Goal: Task Accomplishment & Management: Manage account settings

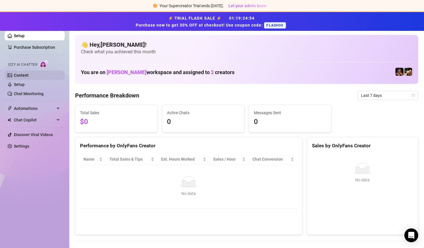
click at [24, 74] on link "Content" at bounding box center [21, 75] width 15 height 5
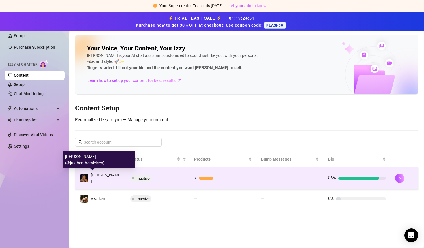
click at [89, 177] on div "[PERSON_NAME]" at bounding box center [100, 178] width 41 height 13
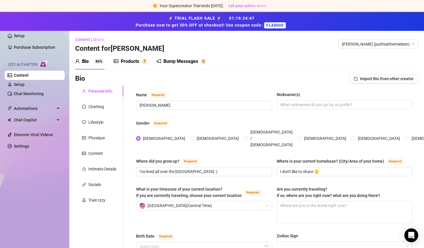
radio input "true"
type input "[DATE]"
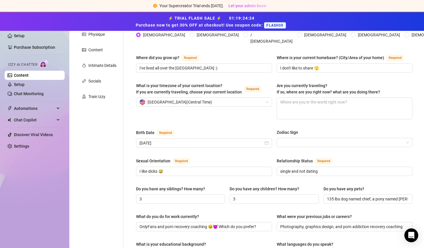
scroll to position [115, 0]
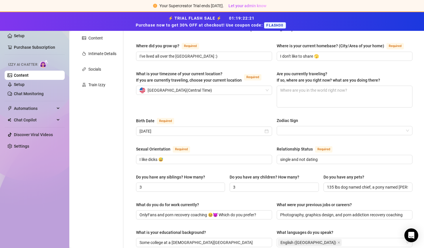
click at [22, 199] on div "Setup Purchase Subscription Izzy AI Chatter Content Setup Chat Monitoring Autom…" at bounding box center [35, 127] width 60 height 231
click at [23, 84] on link "Setup" at bounding box center [19, 84] width 11 height 5
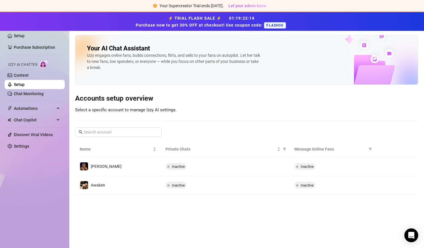
click at [47, 181] on div "Setup Purchase Subscription Izzy AI Chatter Content Setup Chat Monitoring Autom…" at bounding box center [35, 127] width 60 height 231
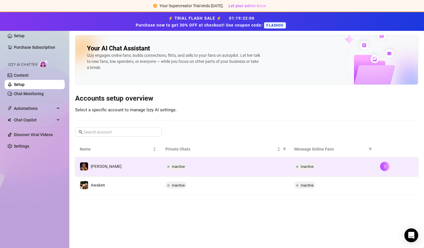
click at [110, 171] on td "[PERSON_NAME]" at bounding box center [118, 166] width 86 height 19
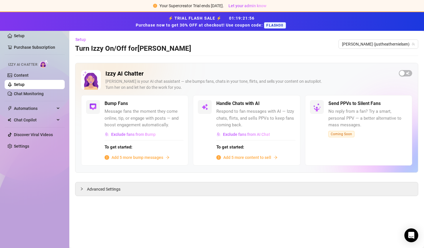
click at [278, 40] on div "Setup Turn Izzy On/Off for Heather Heather (justheathernielsen)" at bounding box center [246, 44] width 343 height 18
click at [23, 75] on link "Content" at bounding box center [21, 75] width 15 height 5
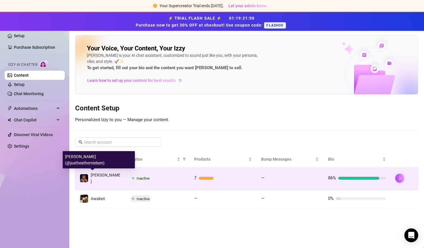
click at [101, 179] on div "[PERSON_NAME]" at bounding box center [106, 178] width 30 height 13
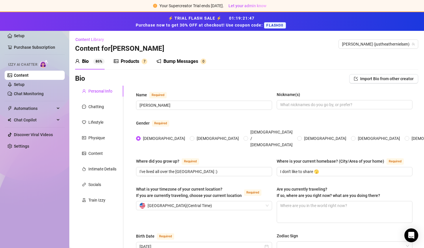
click at [122, 58] on div "Products" at bounding box center [130, 61] width 18 height 7
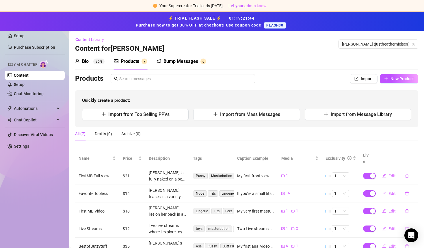
click at [72, 141] on main "Content Library Content for Heather Heather (justheathernielsen) Bio 86% Produc…" at bounding box center [246, 169] width 354 height 277
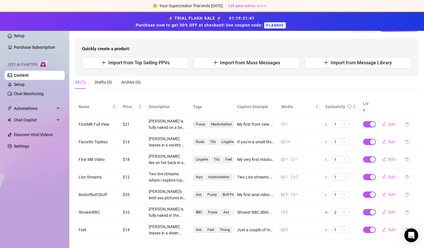
scroll to position [53, 0]
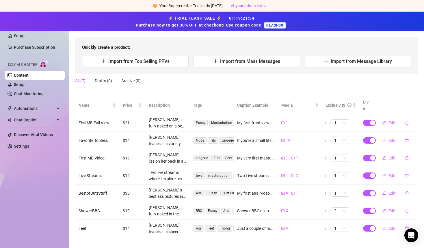
click at [91, 238] on main "Content Library Content for Heather Heather (justheathernielsen) Bio 86% Produc…" at bounding box center [246, 116] width 354 height 277
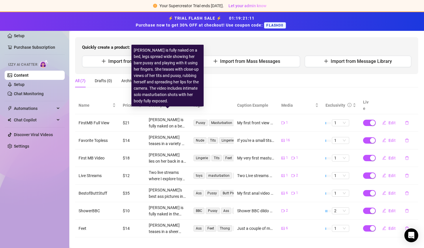
click at [164, 117] on div "[PERSON_NAME] is fully naked on a bed, legs spread wide showing her bare pussy …" at bounding box center [167, 123] width 37 height 13
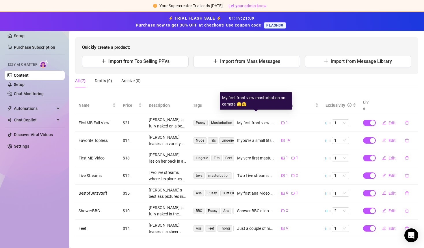
click at [256, 120] on div "My first front view masturbation on camera 🫣🤗" at bounding box center [255, 123] width 37 height 6
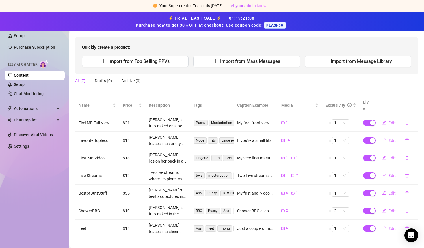
click at [94, 117] on td "FirstMB Full View" at bounding box center [97, 123] width 44 height 18
click at [89, 238] on main "Content Library Content for Heather Heather (justheathernielsen) Bio 86% Produc…" at bounding box center [246, 116] width 354 height 277
click at [74, 37] on main "Content Library Content for Heather Heather (justheathernielsen) Bio 86% Produc…" at bounding box center [246, 116] width 354 height 277
click at [26, 201] on div "Setup Purchase Subscription Izzy AI Chatter Content Setup Chat Monitoring Autom…" at bounding box center [35, 127] width 60 height 231
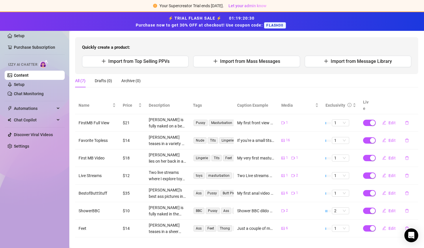
click at [52, 224] on div "Setup Purchase Subscription Izzy AI Chatter Content Setup Chat Monitoring Autom…" at bounding box center [35, 127] width 60 height 231
click at [83, 236] on main "Content Library Content for Heather Heather (justheathernielsen) Bio 86% Produc…" at bounding box center [246, 116] width 354 height 277
click at [74, 34] on main "Content Library Content for Heather Heather (justheathernielsen) Bio 86% Produc…" at bounding box center [246, 116] width 354 height 277
click at [86, 238] on main "Content Library Content for Heather Heather (justheathernielsen) Bio 86% Produc…" at bounding box center [246, 116] width 354 height 277
click at [21, 85] on link "Setup" at bounding box center [19, 84] width 11 height 5
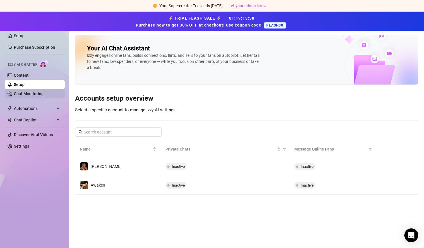
click at [24, 95] on link "Chat Monitoring" at bounding box center [29, 93] width 30 height 5
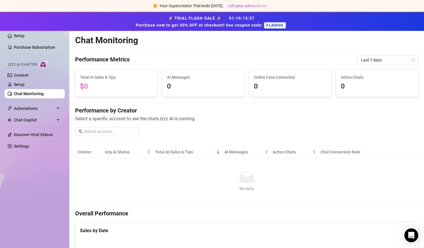
click at [44, 179] on div "Setup Purchase Subscription Izzy AI Chatter Content Setup Chat Monitoring Autom…" at bounding box center [35, 127] width 60 height 231
click at [48, 189] on div "Setup Purchase Subscription Izzy AI Chatter Content Setup Chat Monitoring Autom…" at bounding box center [35, 127] width 60 height 231
click at [14, 174] on div "Setup Purchase Subscription Izzy AI Chatter Content Setup Chat Monitoring Autom…" at bounding box center [35, 127] width 60 height 231
click at [21, 187] on div "Setup Purchase Subscription Izzy AI Chatter Content Setup Chat Monitoring Autom…" at bounding box center [35, 127] width 60 height 231
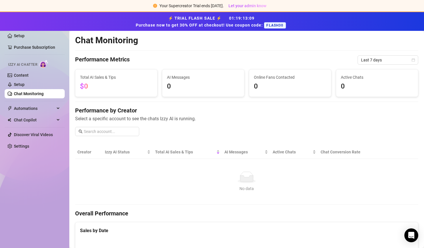
click at [31, 188] on div "Setup Purchase Subscription Izzy AI Chatter Content Setup Chat Monitoring Autom…" at bounding box center [35, 127] width 60 height 231
click at [27, 108] on span "Automations" at bounding box center [34, 108] width 41 height 9
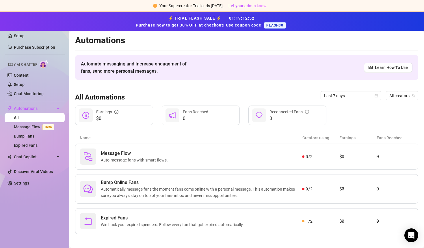
click at [72, 122] on main "Automations Automate messaging and Increase engagement of fans, send more perso…" at bounding box center [246, 141] width 354 height 221
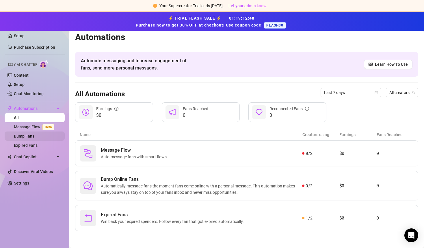
click at [27, 138] on link "Bump Fans" at bounding box center [24, 136] width 20 height 5
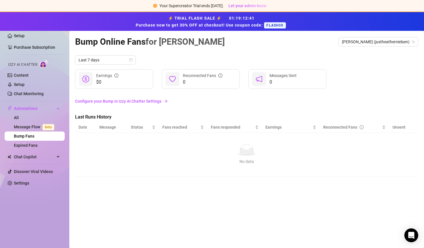
click at [128, 101] on link "Configure your Bump in Izzy AI Chatter Settings" at bounding box center [246, 101] width 343 height 6
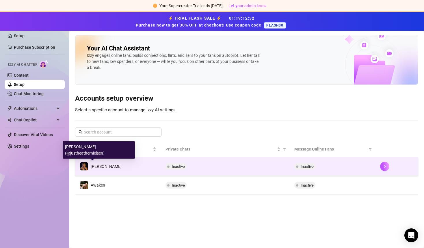
click at [101, 167] on span "[PERSON_NAME]" at bounding box center [106, 166] width 31 height 5
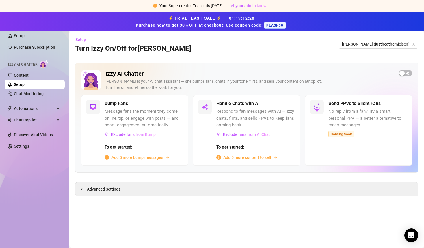
click at [71, 169] on main "Setup Turn Izzy On/Off for Heather Heather (justheathernielsen) Izzy AI Chatter…" at bounding box center [246, 139] width 354 height 217
click at [250, 156] on span "Add 5 more content to sell" at bounding box center [247, 157] width 48 height 6
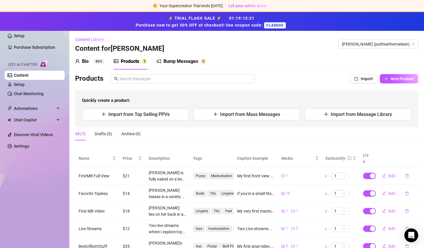
click at [71, 135] on main "Content Library Content for Heather Heather (justheathernielsen) Bio 86% Produc…" at bounding box center [246, 169] width 354 height 277
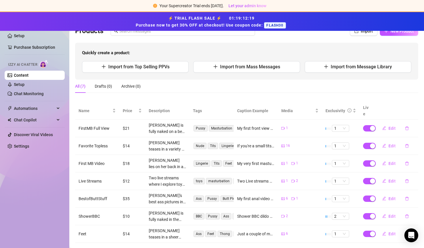
scroll to position [53, 0]
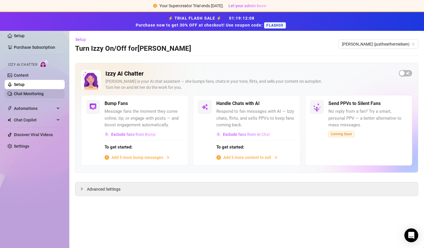
click at [26, 92] on link "Chat Monitoring" at bounding box center [29, 93] width 30 height 5
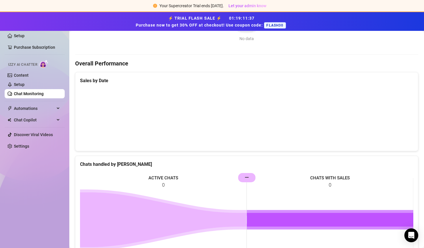
scroll to position [162, 0]
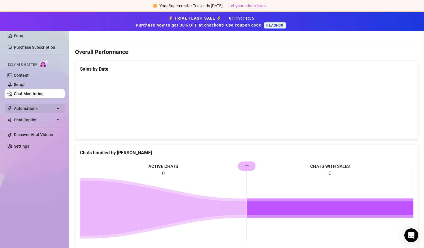
click at [29, 106] on span "Automations" at bounding box center [34, 108] width 41 height 9
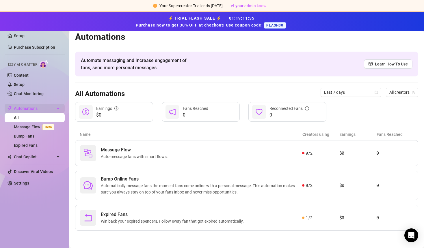
scroll to position [3, 0]
click at [73, 101] on main "Automations Automate messaging and Increase engagement of fans, send more perso…" at bounding box center [246, 138] width 354 height 221
click at [23, 75] on link "Content" at bounding box center [21, 75] width 15 height 5
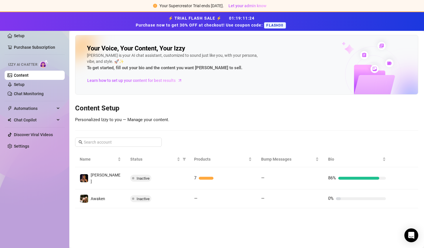
click at [72, 134] on main "Your Voice, Your Content, Your Izzy Izzy is your AI chat assistant, customized …" at bounding box center [246, 139] width 354 height 217
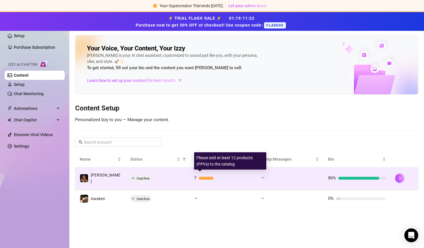
click at [207, 177] on div at bounding box center [205, 178] width 15 height 3
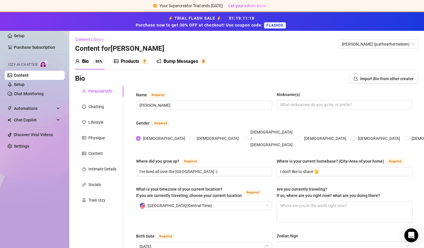
click at [130, 60] on div "Products" at bounding box center [130, 61] width 18 height 7
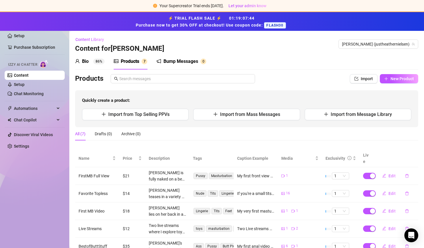
click at [130, 60] on div "Products" at bounding box center [130, 61] width 18 height 7
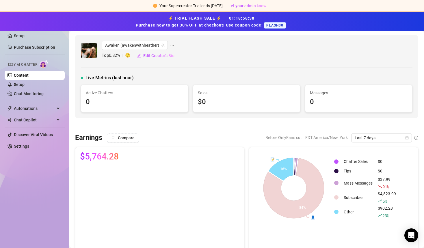
click at [32, 190] on div "Setup Purchase Subscription Izzy AI Chatter Content Setup Chat Monitoring Autom…" at bounding box center [35, 127] width 60 height 231
click at [44, 108] on span "Automations" at bounding box center [34, 108] width 41 height 9
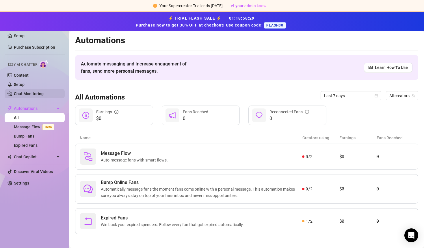
click at [34, 93] on link "Chat Monitoring" at bounding box center [29, 93] width 30 height 5
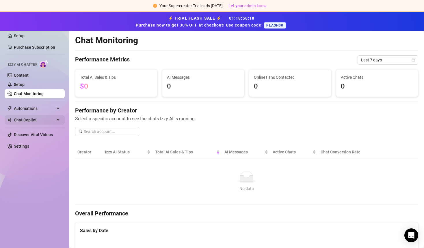
click at [33, 120] on span "Chat Copilot" at bounding box center [34, 119] width 41 height 9
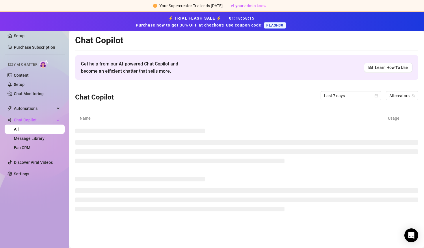
click at [72, 91] on main "Chat Copilot Get help from our AI-powered Chat Copilot and become an efficient …" at bounding box center [246, 139] width 354 height 217
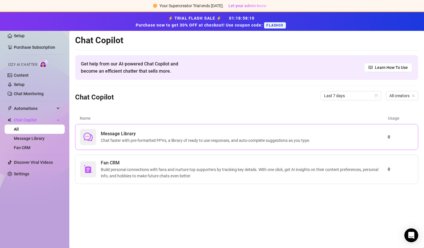
click at [171, 134] on span "Message Library" at bounding box center [206, 133] width 211 height 7
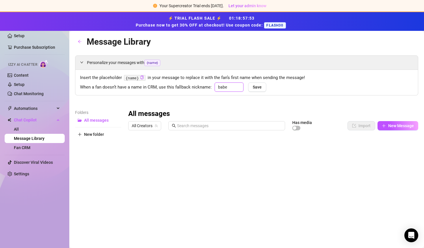
click at [227, 87] on input "babe" at bounding box center [228, 87] width 29 height 9
type input "b"
type input "hun"
click at [154, 183] on div "All messages All Creators Has media Import New Message Title Text Media $ AI Pr…" at bounding box center [273, 204] width 290 height 190
click at [80, 136] on icon "plus" at bounding box center [80, 134] width 4 height 4
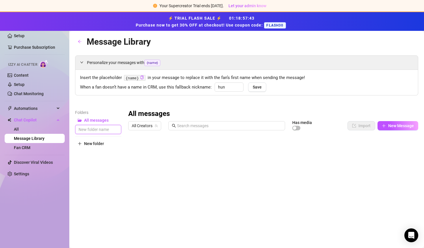
click at [91, 130] on input "text" at bounding box center [98, 129] width 46 height 9
type input "JOI"
click at [149, 126] on span "All Creators" at bounding box center [145, 125] width 26 height 9
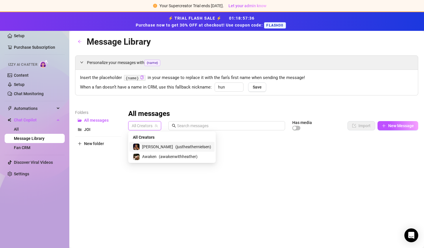
click at [119, 158] on div "Folders All messages JOI New folder" at bounding box center [98, 204] width 46 height 190
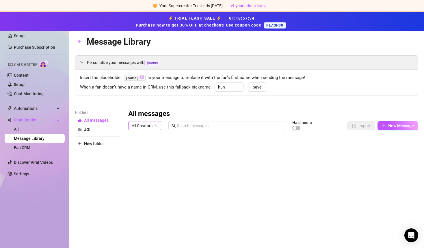
click at [140, 126] on span "All Creators" at bounding box center [145, 125] width 26 height 9
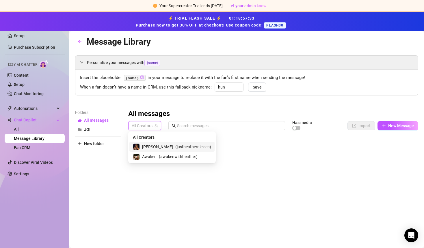
click at [143, 145] on span "[PERSON_NAME]" at bounding box center [157, 147] width 31 height 6
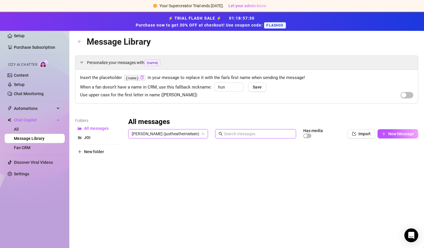
click at [246, 135] on input "text" at bounding box center [258, 134] width 69 height 6
type input "JOI"
click at [360, 134] on span "Import" at bounding box center [364, 134] width 12 height 5
type textarea "Type your message here..."
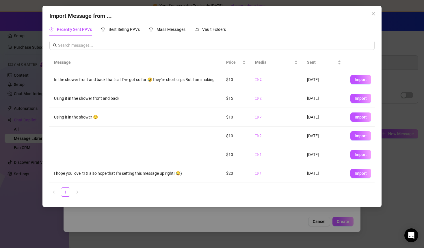
click at [357, 55] on th at bounding box center [359, 63] width 29 height 16
click at [105, 84] on td "In the shower front and back that’s all I’ve got so far 😢 they’re short clips B…" at bounding box center [135, 79] width 172 height 19
click at [158, 57] on th "Message" at bounding box center [135, 63] width 172 height 16
click at [247, 188] on ul "1" at bounding box center [211, 192] width 325 height 9
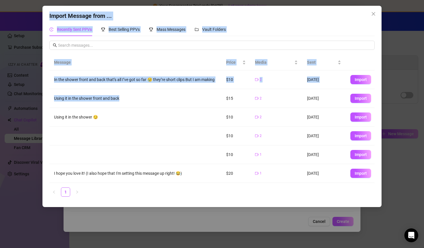
drag, startPoint x: 263, startPoint y: 11, endPoint x: 206, endPoint y: 96, distance: 102.2
click at [206, 96] on div "Import Message from ... Recently Sent PPVs Best Selling PPVs Mass Messages Vaul…" at bounding box center [211, 106] width 339 height 201
click at [181, 48] on input "text" at bounding box center [214, 45] width 313 height 6
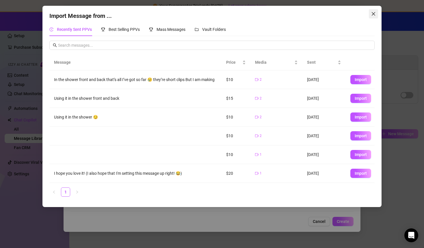
click at [373, 13] on icon "close" at bounding box center [372, 13] width 3 height 3
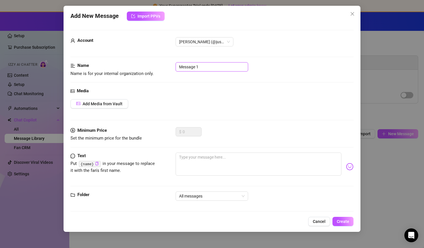
drag, startPoint x: 199, startPoint y: 68, endPoint x: 156, endPoint y: 69, distance: 43.0
click at [156, 69] on div "Name Name is for your internal organization only. Message 1" at bounding box center [211, 69] width 283 height 15
type input "JOI Request"
click at [106, 103] on span "Add Media from Vault" at bounding box center [103, 104] width 40 height 5
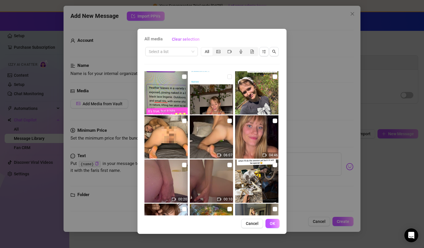
click at [267, 61] on div "Select a list All 06:07 04:46 00:20 00:10 00:47 20:51:51 01:34" at bounding box center [211, 130] width 135 height 169
click at [281, 75] on div "All media Clear selection Select a list All 06:07 04:46 00:20 00:10 00:47 20:51…" at bounding box center [211, 131] width 149 height 205
click at [200, 62] on div "Select a list All 06:07 04:46 00:20 00:10 00:47 20:51:51 01:34" at bounding box center [211, 130] width 135 height 169
click at [249, 224] on span "Cancel" at bounding box center [252, 223] width 13 height 5
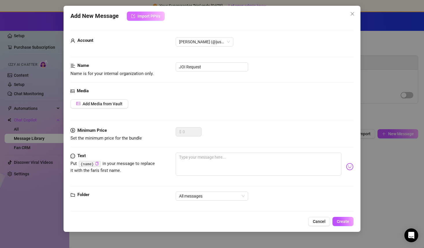
click at [146, 18] on span "Import PPVs" at bounding box center [148, 16] width 23 height 5
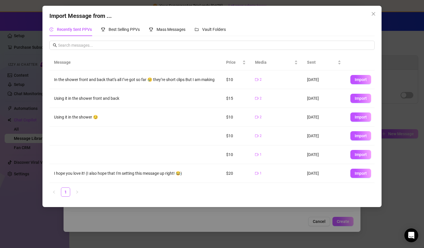
click at [98, 118] on div "Using it in the shower 😏" at bounding box center [135, 117] width 163 height 6
click at [131, 27] on span "Best Selling PPVs" at bounding box center [123, 29] width 31 height 5
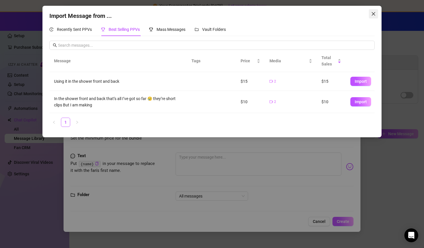
click at [373, 14] on icon "close" at bounding box center [372, 13] width 3 height 3
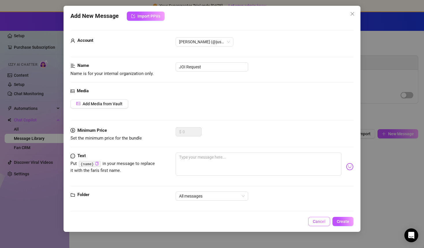
click at [318, 224] on button "Cancel" at bounding box center [319, 221] width 22 height 9
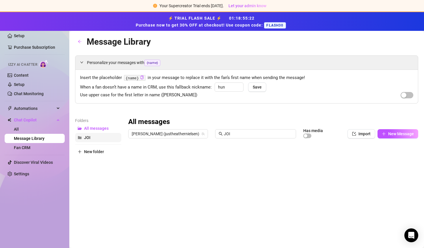
click at [85, 138] on span "JOI" at bounding box center [87, 137] width 6 height 5
click at [87, 138] on span "JOI" at bounding box center [87, 137] width 6 height 5
drag, startPoint x: 92, startPoint y: 136, endPoint x: 126, endPoint y: 185, distance: 59.5
click at [126, 186] on div "Folders All messages JOI New folder JOI Heather (justheathernielsen) JOI Has me…" at bounding box center [246, 212] width 343 height 190
click at [91, 138] on button "JOI" at bounding box center [98, 137] width 46 height 9
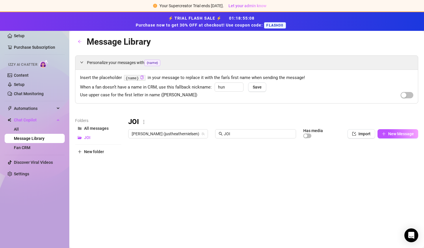
click at [349, 114] on div "Personalize your messages with {name} Insert the placeholder {name} in your mes…" at bounding box center [246, 181] width 343 height 252
click at [80, 138] on icon "folder-open" at bounding box center [80, 137] width 4 height 3
click at [83, 150] on button "New folder" at bounding box center [98, 151] width 46 height 9
click at [86, 148] on input "text" at bounding box center [98, 146] width 46 height 9
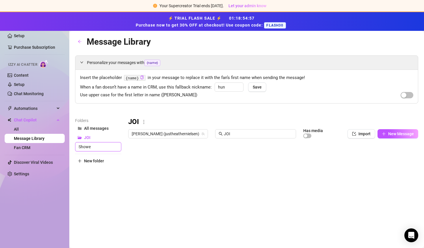
type input "Shower"
click at [153, 145] on div "JOI Heather (justheathernielsen) JOI Has media Import New Message Title Text Me…" at bounding box center [273, 212] width 290 height 190
click at [88, 147] on span "Shower" at bounding box center [91, 147] width 14 height 5
click at [152, 135] on span "[PERSON_NAME] (justheathernielsen)" at bounding box center [168, 134] width 73 height 9
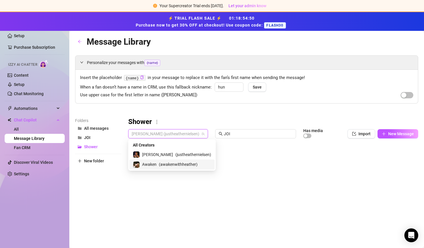
click at [151, 164] on span "Awaken" at bounding box center [149, 164] width 14 height 6
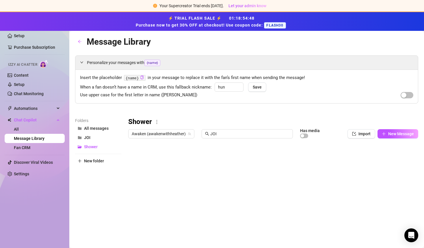
click at [159, 166] on div "Shower Awaken (awakenwithheather) JOI Has media Import New Message Title Text M…" at bounding box center [273, 212] width 290 height 190
click at [89, 147] on span "Shower" at bounding box center [91, 147] width 14 height 5
drag, startPoint x: 228, startPoint y: 133, endPoint x: 207, endPoint y: 132, distance: 21.1
click at [207, 132] on span "JOI" at bounding box center [246, 133] width 91 height 9
type input "Shower"
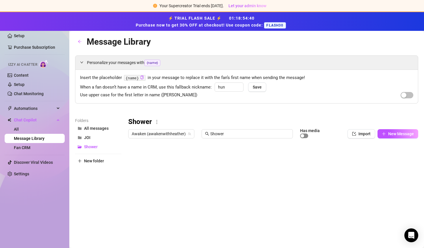
click at [304, 136] on span "button" at bounding box center [304, 136] width 8 height 5
click at [386, 134] on button "New Message" at bounding box center [397, 133] width 41 height 9
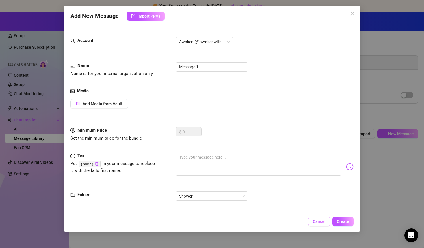
click at [316, 222] on span "Cancel" at bounding box center [318, 221] width 13 height 5
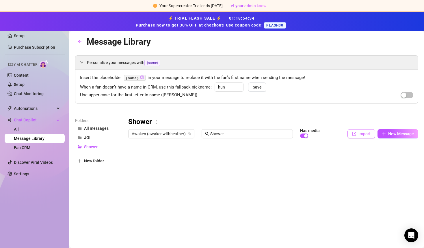
click at [360, 135] on span "Import" at bounding box center [364, 134] width 12 height 5
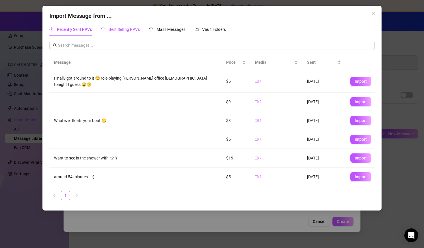
click at [128, 28] on span "Best Selling PPVs" at bounding box center [123, 29] width 31 height 5
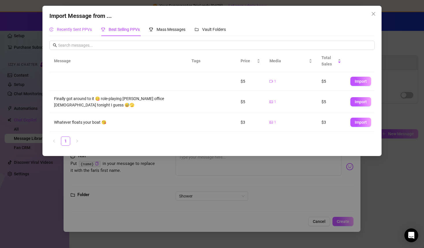
click at [78, 31] on span "Recently Sent PPVs" at bounding box center [74, 29] width 35 height 5
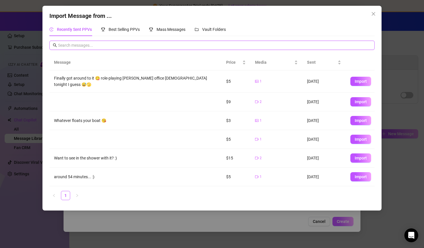
click at [80, 45] on input "text" at bounding box center [214, 45] width 313 height 6
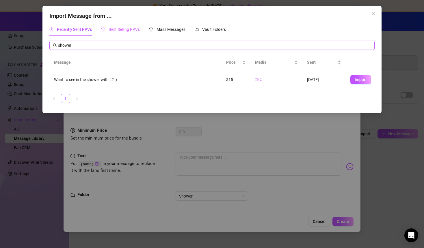
type input "shower"
click at [131, 31] on span "Best Selling PPVs" at bounding box center [123, 29] width 31 height 5
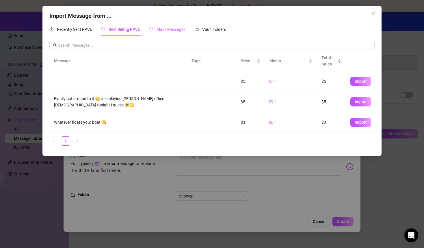
click at [170, 33] on div "Mass Messages" at bounding box center [167, 29] width 36 height 13
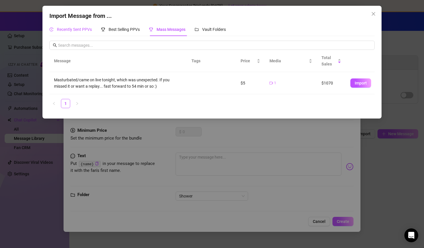
click at [77, 28] on span "Recently Sent PPVs" at bounding box center [74, 29] width 35 height 5
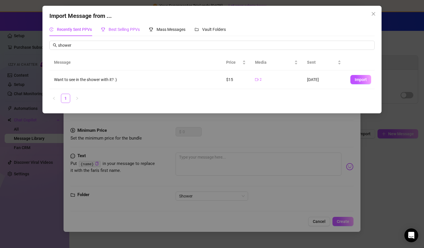
click at [115, 29] on span "Best Selling PPVs" at bounding box center [123, 29] width 31 height 5
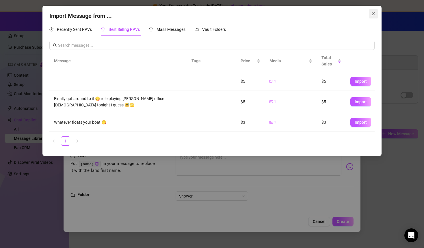
click at [372, 15] on icon "close" at bounding box center [372, 13] width 3 height 3
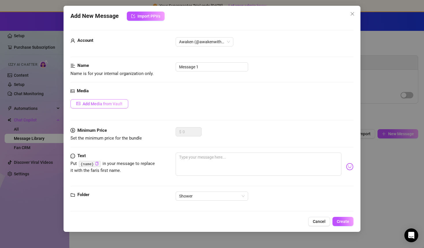
click at [113, 106] on span "Add Media from Vault" at bounding box center [103, 104] width 40 height 5
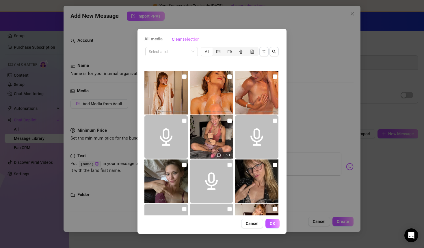
click at [217, 93] on img at bounding box center [211, 92] width 43 height 43
click at [230, 78] on input "checkbox" at bounding box center [229, 76] width 5 height 5
checkbox input "true"
click at [272, 222] on span "OK" at bounding box center [271, 223] width 5 height 5
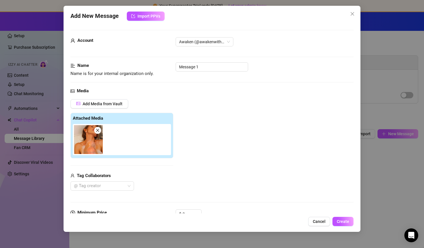
click at [149, 170] on div "Add Media from Vault Attached Media Tag Collaborators @ Tag creator" at bounding box center [121, 145] width 103 height 92
click at [114, 186] on div at bounding box center [99, 186] width 55 height 8
click at [105, 199] on div "[PERSON_NAME]" at bounding box center [102, 197] width 54 height 6
click at [146, 176] on div "Tag Collaborators" at bounding box center [121, 176] width 103 height 7
click at [171, 176] on div "Tag Collaborators" at bounding box center [121, 176] width 103 height 7
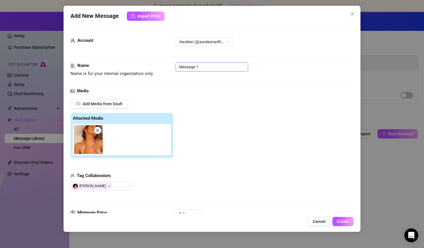
drag, startPoint x: 200, startPoint y: 68, endPoint x: 173, endPoint y: 68, distance: 26.8
click at [173, 68] on div "Name Name is for your internal organization only. Message 1" at bounding box center [211, 69] width 283 height 15
type input "Shower"
click at [294, 75] on div "Name Name is for your internal organization only. Shower" at bounding box center [211, 69] width 283 height 15
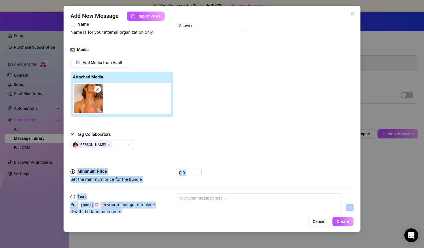
scroll to position [85, 0]
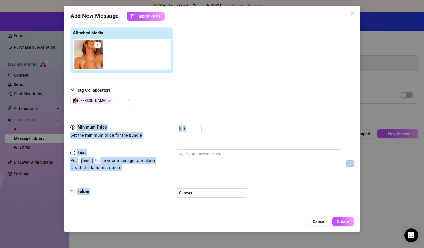
drag, startPoint x: 124, startPoint y: 198, endPoint x: 124, endPoint y: 224, distance: 25.4
click at [124, 224] on div "Add New Message Import PPVs Account Awaken (@awakenwithheather) Name Name is fo…" at bounding box center [211, 119] width 297 height 226
click at [239, 114] on div "Media Add Media from Vault Attached Media Tag Collaborators Heather Nielsen" at bounding box center [211, 63] width 283 height 122
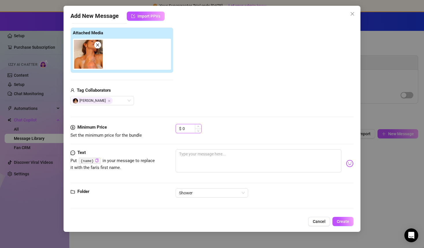
click at [191, 128] on input "0" at bounding box center [191, 128] width 19 height 9
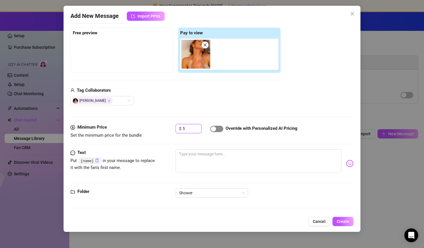
type input "5"
click at [218, 129] on span "button" at bounding box center [216, 129] width 13 height 6
click at [125, 146] on div "Minimum Price Set the minimum price for the bundle $ 5 Override with Personaliz…" at bounding box center [211, 136] width 283 height 25
click at [318, 223] on span "Cancel" at bounding box center [318, 221] width 13 height 5
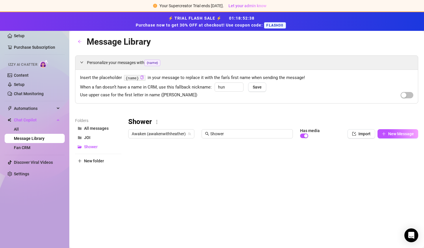
click at [112, 185] on div "Folders All messages JOI Shower New folder" at bounding box center [98, 212] width 46 height 190
drag, startPoint x: 88, startPoint y: 146, endPoint x: 89, endPoint y: 176, distance: 30.3
click at [89, 176] on div "Folders All messages JOI Shower New folder" at bounding box center [98, 212] width 46 height 190
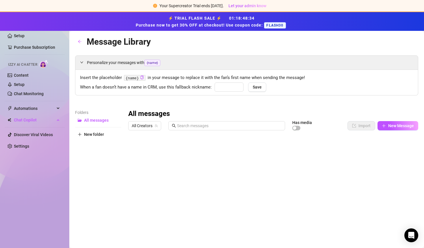
type input "babe"
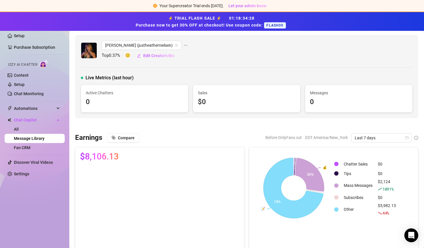
click at [145, 63] on div "[PERSON_NAME] (justheathernielsen) Top 0.37 % 🙂 Edit Creator's Bio Live Metrics…" at bounding box center [246, 76] width 343 height 83
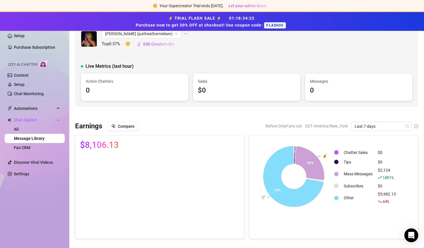
click at [73, 154] on div "$8,106.13" at bounding box center [160, 187] width 174 height 103
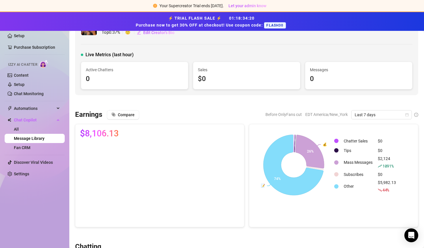
scroll to position [35, 0]
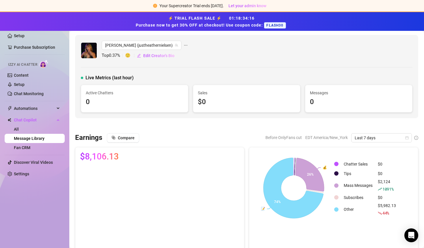
click at [19, 131] on link "All" at bounding box center [16, 129] width 5 height 5
click at [19, 130] on link "All" at bounding box center [16, 129] width 5 height 5
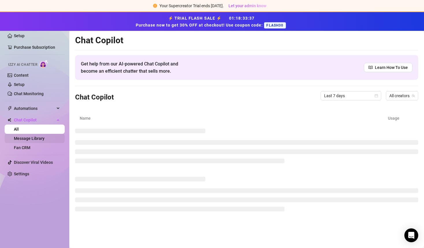
click at [28, 140] on link "Message Library" at bounding box center [29, 138] width 31 height 5
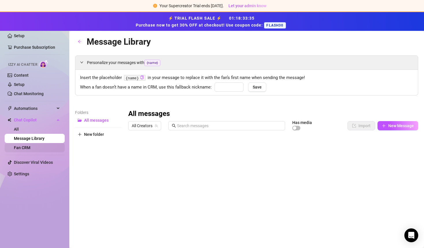
type input "babe"
click at [26, 150] on link "Fan CRM" at bounding box center [22, 147] width 16 height 5
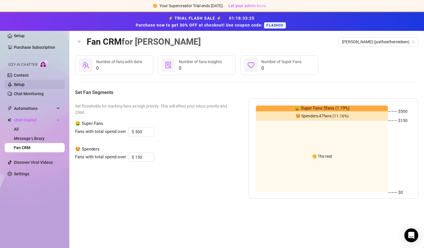
click at [18, 84] on link "Setup" at bounding box center [19, 84] width 11 height 5
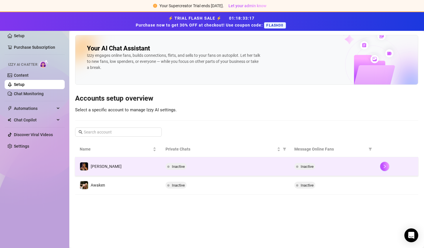
click at [116, 171] on td "[PERSON_NAME]" at bounding box center [118, 166] width 86 height 19
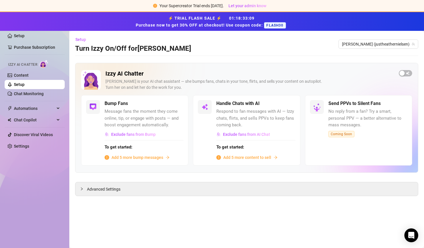
click at [241, 156] on span "Add 5 more content to sell" at bounding box center [247, 157] width 48 height 6
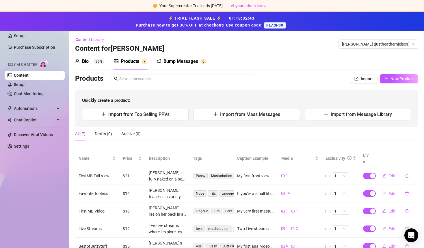
click at [282, 81] on div "Products" at bounding box center [200, 78] width 251 height 9
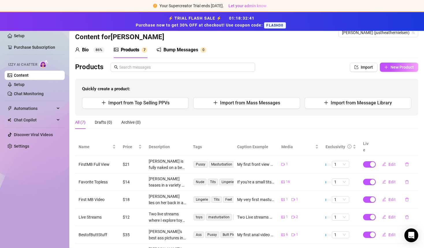
scroll to position [23, 0]
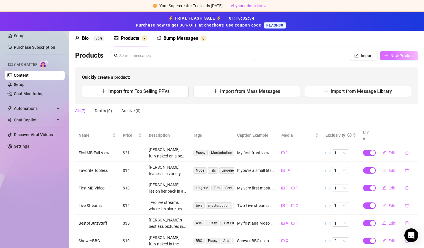
click at [395, 56] on span "New Product" at bounding box center [401, 55] width 23 height 5
type textarea "Type your message here..."
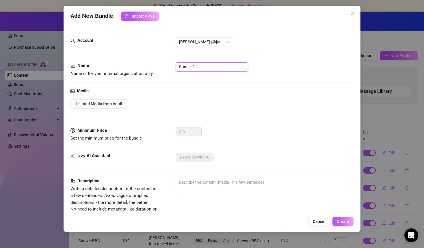
drag, startPoint x: 199, startPoint y: 67, endPoint x: 173, endPoint y: 67, distance: 25.7
click at [173, 67] on div "Name Name is for your internal organization only. Bundle 8" at bounding box center [211, 69] width 283 height 15
type input "Test 1"
click at [115, 103] on span "Add Media from Vault" at bounding box center [103, 104] width 40 height 5
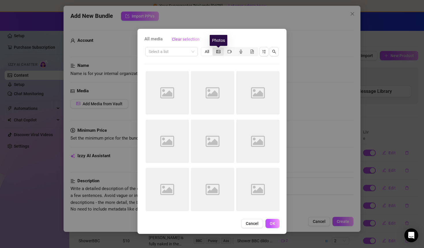
click at [218, 51] on icon "picture" at bounding box center [218, 52] width 4 height 4
click at [214, 48] on input "segmented control" at bounding box center [214, 48] width 0 height 0
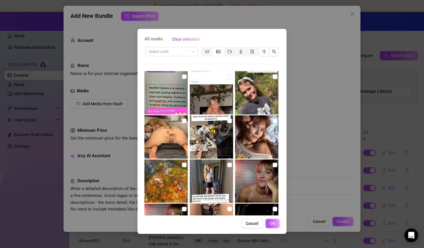
click at [264, 92] on img at bounding box center [256, 92] width 43 height 43
click at [275, 76] on input "checkbox" at bounding box center [274, 76] width 5 height 5
checkbox input "true"
click at [276, 225] on button "OK" at bounding box center [272, 223] width 14 height 9
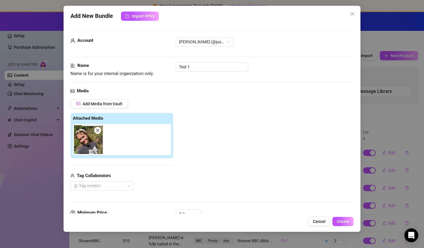
click at [184, 163] on div "Add Media from Vault Attached Media Tag Collaborators @ Tag creator" at bounding box center [211, 145] width 283 height 92
click at [109, 186] on div at bounding box center [99, 186] width 55 height 8
click at [117, 201] on div "Media Add Media from Vault Attached Media Tag Collaborators @ Tag creator" at bounding box center [211, 149] width 283 height 122
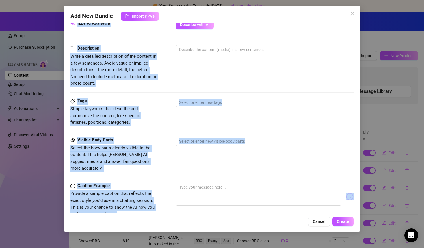
drag, startPoint x: 94, startPoint y: 204, endPoint x: 94, endPoint y: 222, distance: 17.9
click at [94, 222] on div "Add New Bundle Import PPVs Account Heather (@justheathernielsen) Name Name is f…" at bounding box center [211, 119] width 297 height 226
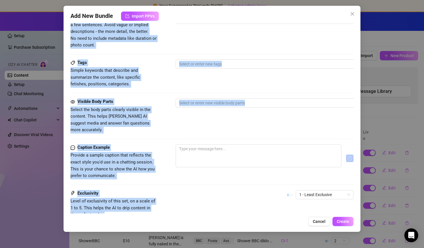
click at [105, 52] on div "Description Write a detailed description of the content in a few sentences. Avo…" at bounding box center [211, 33] width 283 height 53
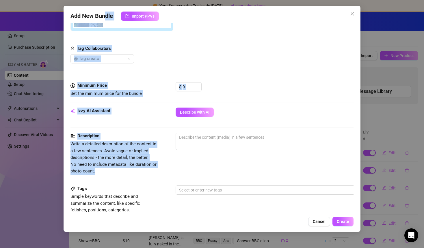
drag, startPoint x: 105, startPoint y: 50, endPoint x: 100, endPoint y: 43, distance: 9.4
click at [100, 33] on form "Account Heather (@justheathernielsen) Name Name is for your internal organizati…" at bounding box center [211, 145] width 283 height 485
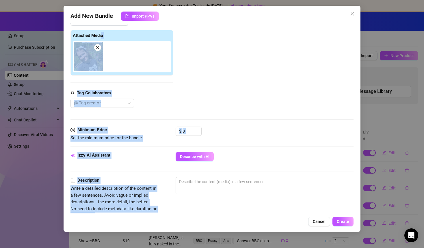
click at [134, 152] on div "Izzy AI Assistant" at bounding box center [113, 155] width 87 height 7
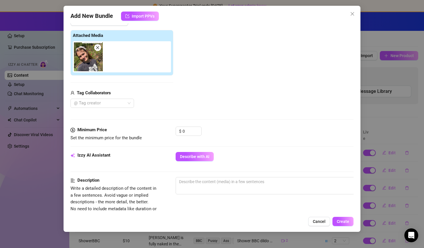
click at [159, 141] on div "Minimum Price Set the minimum price for the bundle $ 0" at bounding box center [211, 139] width 283 height 25
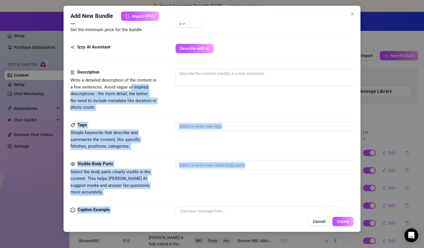
scroll to position [293, 0]
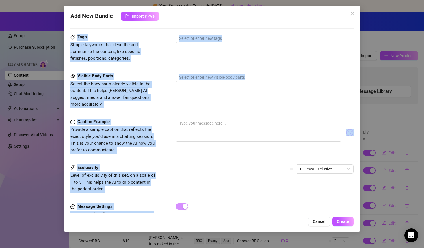
drag, startPoint x: 130, startPoint y: 192, endPoint x: 131, endPoint y: 221, distance: 28.3
click at [131, 221] on div "Add New Bundle Import PPVs Account Heather (@justheathernielsen) Name Name is f…" at bounding box center [211, 119] width 297 height 226
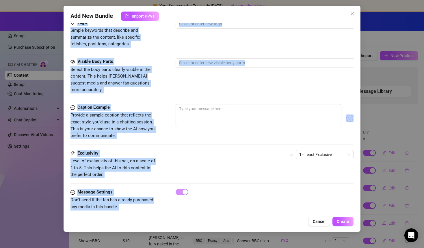
click at [131, 189] on div "Message Settings" at bounding box center [113, 192] width 87 height 7
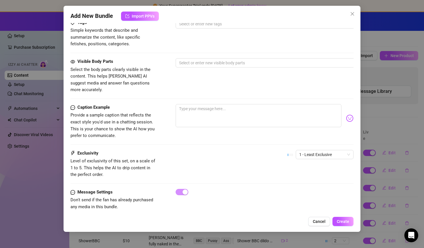
click at [136, 104] on div "Caption Example" at bounding box center [113, 107] width 87 height 7
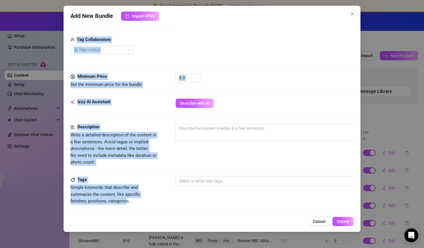
drag, startPoint x: 108, startPoint y: 41, endPoint x: 107, endPoint y: 26, distance: 15.3
click at [107, 25] on form "Account Heather (@justheathernielsen) Name Name is for your internal organizati…" at bounding box center [211, 136] width 283 height 485
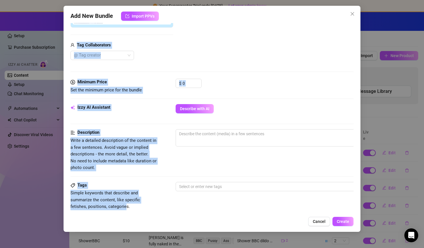
click at [145, 120] on div "Izzy AI Assistant Describe with AI" at bounding box center [211, 116] width 283 height 25
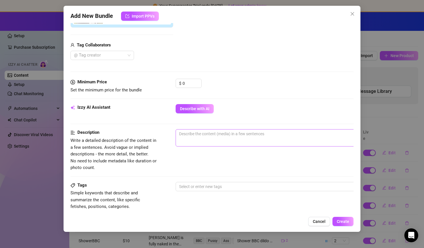
click at [208, 139] on span "0 / 1000" at bounding box center [276, 137] width 202 height 17
click at [206, 137] on textarea at bounding box center [276, 134] width 201 height 9
type textarea "t"
type textarea "te"
type textarea "tes"
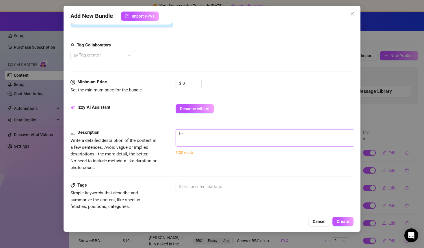
type textarea "tes"
type textarea "test"
click at [224, 187] on div at bounding box center [274, 187] width 194 height 8
type textarea "test"
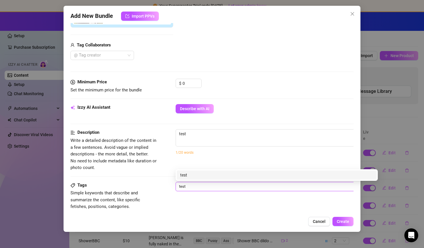
type input "test"
click at [156, 188] on div "Tags" at bounding box center [113, 185] width 87 height 7
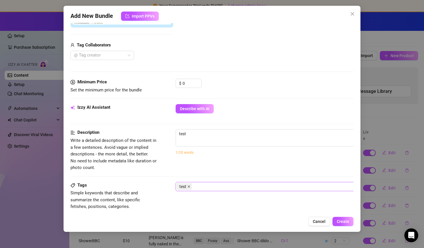
click at [190, 188] on span at bounding box center [188, 186] width 3 height 6
click at [188, 187] on div at bounding box center [274, 187] width 194 height 8
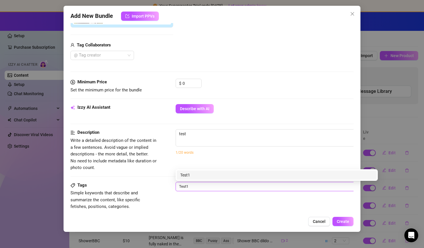
type input "Test1"
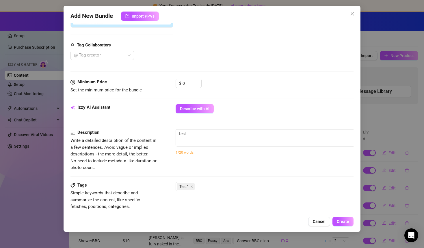
click at [145, 183] on div "Tags" at bounding box center [113, 185] width 87 height 7
click at [195, 132] on textarea "test" at bounding box center [276, 134] width 201 height 9
type textarea "test"
type textarea "test 1"
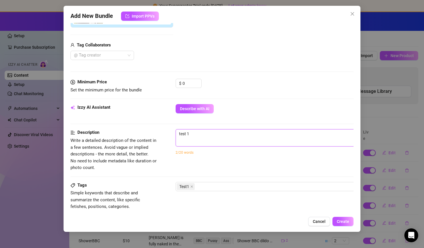
type textarea "test 1"
click at [134, 181] on div "Description Write a detailed description of the content in a few sentences. Avo…" at bounding box center [211, 155] width 283 height 53
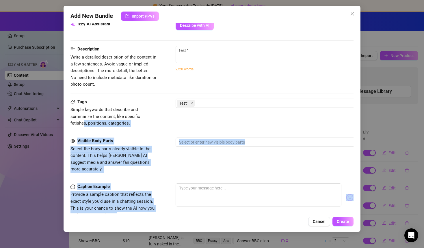
scroll to position [294, 0]
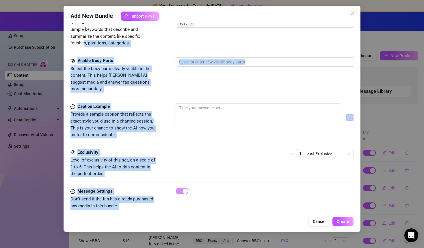
drag, startPoint x: 153, startPoint y: 197, endPoint x: 153, endPoint y: 222, distance: 24.8
click at [153, 222] on div "Add New Bundle Import PPVs Account Heather (@justheathernielsen) Name Name is f…" at bounding box center [211, 119] width 297 height 226
click at [159, 63] on div "Visible Body Parts Select the body parts clearly visible in the content. This h…" at bounding box center [211, 74] width 283 height 35
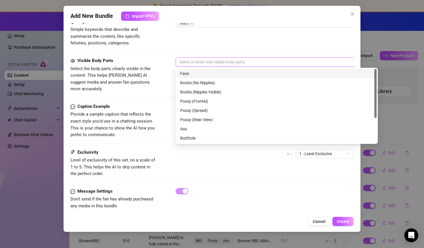
click at [190, 61] on div at bounding box center [274, 62] width 194 height 8
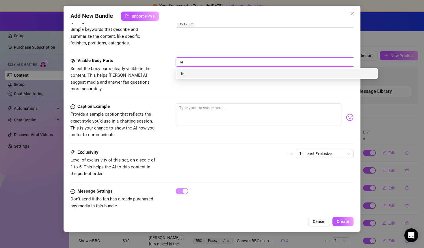
type input "T"
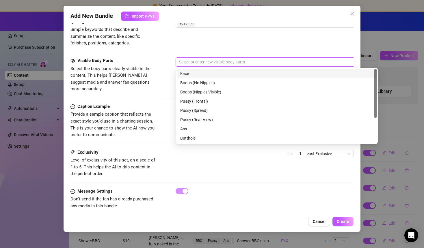
click at [191, 75] on div "Face" at bounding box center [276, 73] width 193 height 6
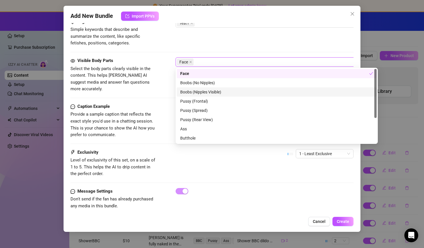
click at [159, 103] on div "Caption Example Provide a sample caption that reflects the exact style you'd us…" at bounding box center [211, 120] width 283 height 35
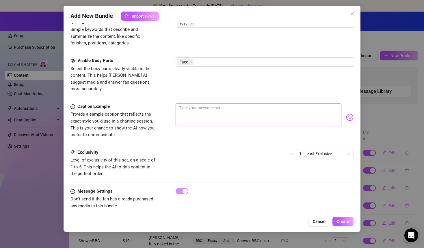
click at [187, 103] on textarea at bounding box center [258, 114] width 166 height 23
type textarea "F"
type textarea "Fa"
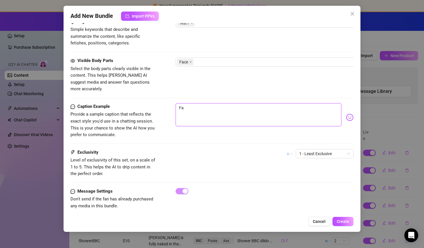
type textarea "Fac"
type textarea "Face"
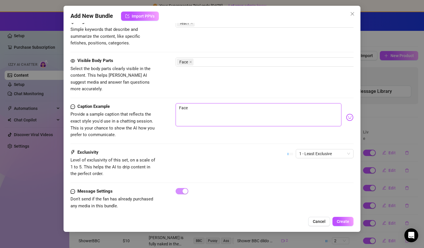
type textarea "Face"
type textarea "Face s"
type textarea "Face sh"
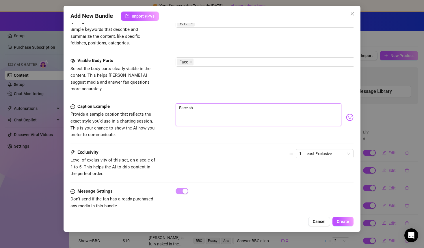
type textarea "Face sho"
type textarea "Face shot"
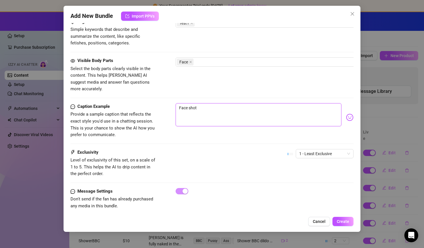
type textarea "Face shot"
type textarea "Face shot o"
type textarea "Face shot ou"
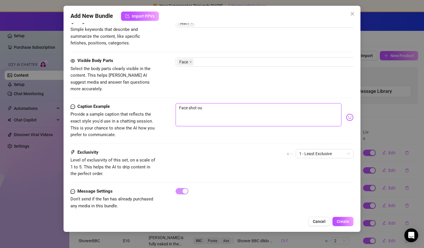
type textarea "Face shot out"
type textarea "Face shot outs"
type textarea "Face shot outsi"
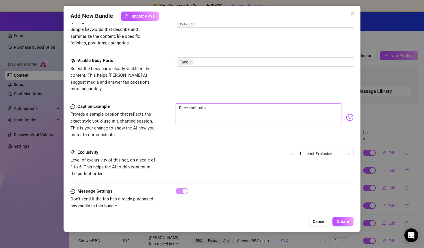
type textarea "Face shot outsi"
type textarea "Face shot outsid"
type textarea "Face shot outside"
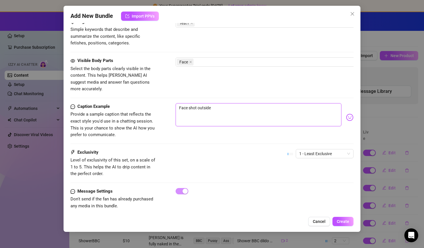
type textarea "Face shot outside"
type textarea "Face shot outside t"
type textarea "Face shot outside te"
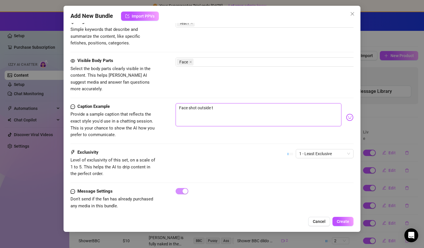
type textarea "Face shot outside te"
type textarea "Face shot outside tes"
type textarea "Face shot outside test"
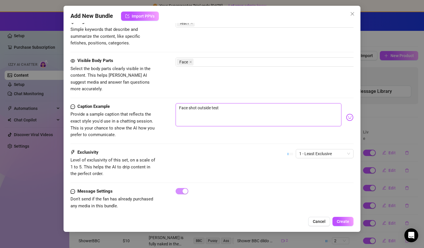
type textarea "Face shot outside test"
type textarea "Face shot outside test 1"
click at [134, 149] on div "Exclusivity" at bounding box center [113, 152] width 87 height 7
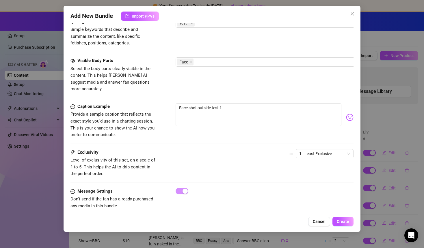
click at [152, 141] on div "Caption Example Provide a sample caption that reflects the exact style you'd us…" at bounding box center [211, 126] width 283 height 46
drag, startPoint x: 156, startPoint y: 186, endPoint x: 159, endPoint y: 217, distance: 30.7
click at [159, 217] on div "Add New Bundle Import PPVs Account Heather (@justheathernielsen) Name Name is f…" at bounding box center [211, 119] width 297 height 226
click at [344, 224] on button "Create" at bounding box center [342, 221] width 21 height 9
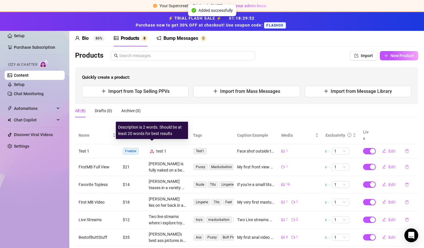
click at [152, 149] on icon "warning" at bounding box center [152, 150] width 4 height 3
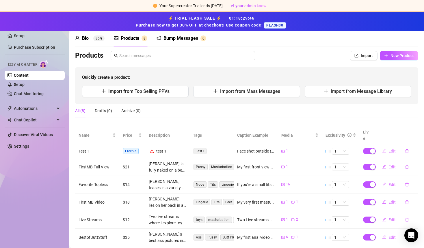
click at [392, 149] on span "Edit" at bounding box center [391, 151] width 7 height 5
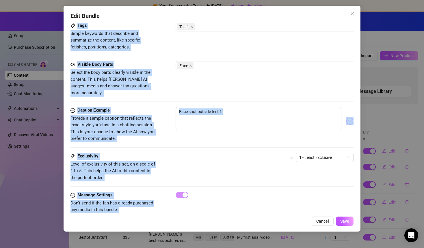
drag, startPoint x: 207, startPoint y: 181, endPoint x: 203, endPoint y: 229, distance: 48.3
click at [203, 229] on div "Edit Bundle Account Heather (@justheathernielsen) Name Name is for your interna…" at bounding box center [211, 119] width 297 height 226
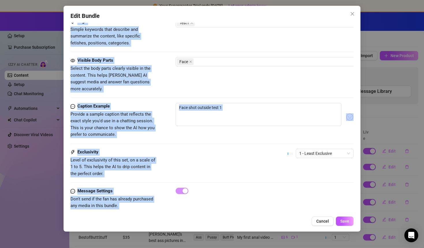
click at [218, 39] on div "Tags Simple keywords that describe and summarize the content, like specific fet…" at bounding box center [211, 32] width 283 height 28
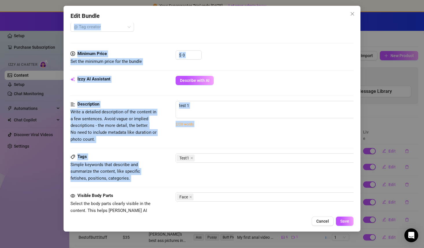
scroll to position [125, 0]
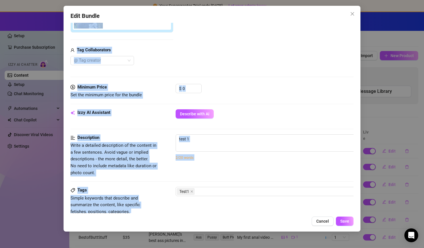
drag, startPoint x: 218, startPoint y: 33, endPoint x: 218, endPoint y: 17, distance: 15.3
click at [218, 17] on div "Edit Bundle Account Heather (@justheathernielsen) Name Name is for your interna…" at bounding box center [211, 119] width 297 height 226
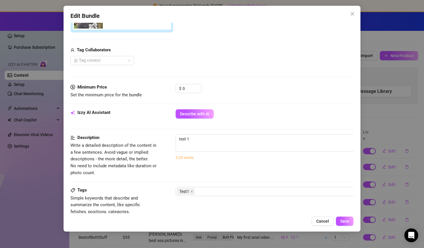
click at [151, 178] on div "Description Write a detailed description of the content in a few sentences. Avo…" at bounding box center [211, 160] width 283 height 53
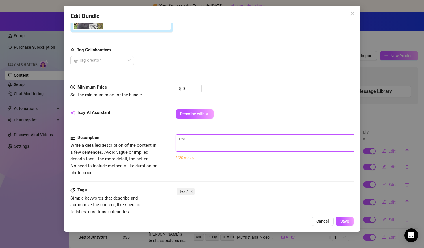
click at [201, 140] on textarea "test 1" at bounding box center [276, 139] width 201 height 9
type textarea "test 1"
type textarea "test 1 i"
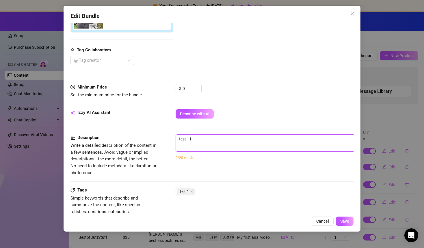
type textarea "test 1 is"
type textarea "test 1 is t"
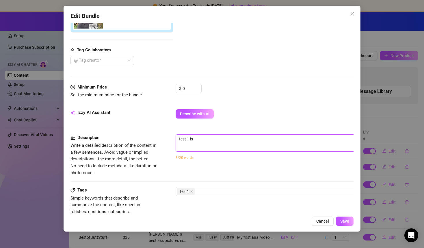
type textarea "test 1 is t"
type textarea "test 1 is th"
type textarea "test 1 is the"
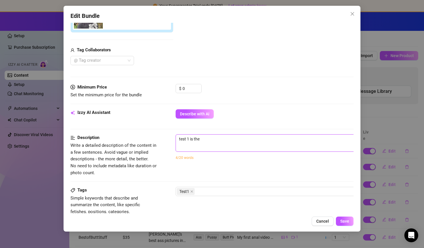
type textarea "test 1 is the d"
type textarea "test 1 is the de"
type textarea "test 1 is the des"
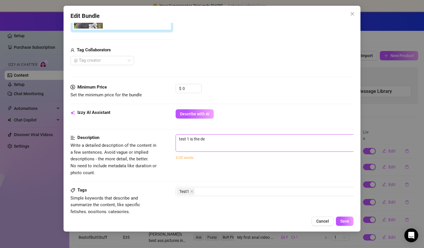
type textarea "test 1 is the des"
type textarea "test 1 is the desc"
type textarea "test 1 is the descr"
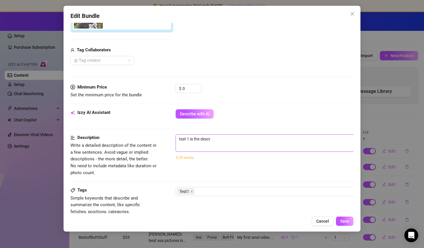
type textarea "test 1 is the descri"
type textarea "test 1 is the descrip"
type textarea "test 1 is the descript"
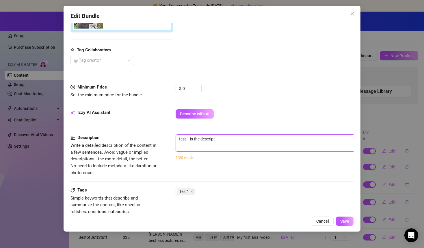
type textarea "test 1 is the descripti"
type textarea "test 1 is the descriptio"
type textarea "test 1 is the description"
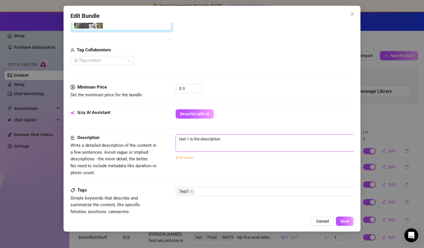
type textarea "test 1 is the description"
type textarea "test 1 is the description o"
type textarea "test 1 is the description of"
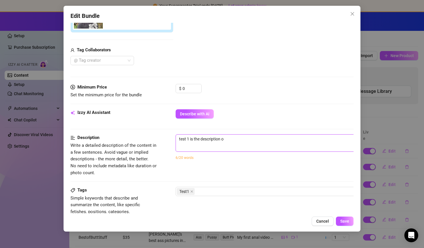
type textarea "test 1 is the description of"
type textarea "test 1 is the description of t"
type textarea "test 1 is the description of th"
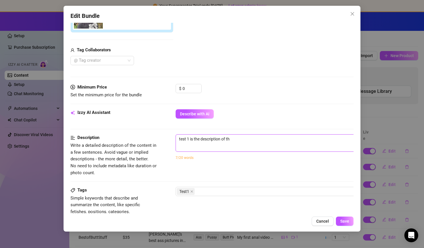
type textarea "test 1 is the description of thi"
type textarea "test 1 is the description of this"
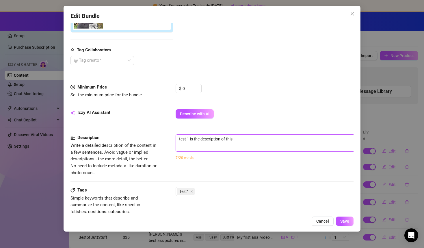
type textarea "test 1 is the description of this"
type textarea "test 1 is the description of this v"
type textarea "test 1 is the description of this vi"
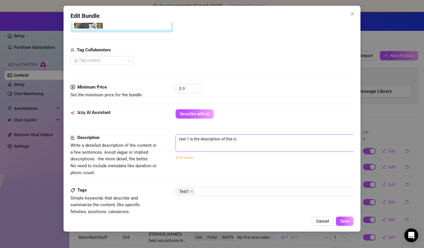
type textarea "test 1 is the description of this vid"
type textarea "test 1 is the description of this vide"
type textarea "test 1 is the description of this video"
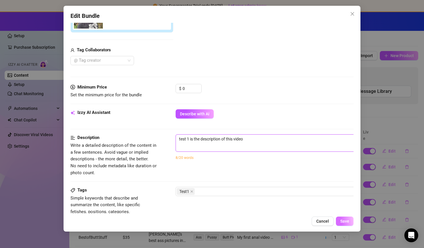
type textarea "test 1 is the description of this video"
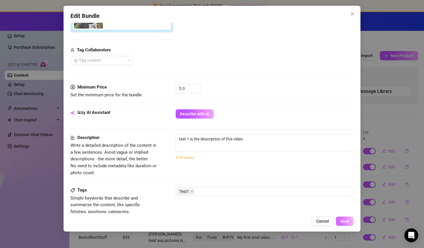
click at [347, 222] on span "Save" at bounding box center [344, 221] width 9 height 5
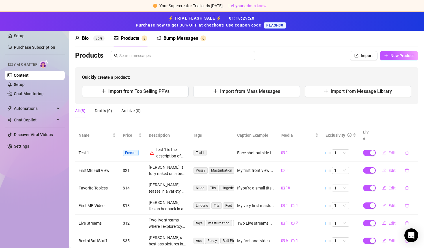
click at [390, 151] on span "Edit" at bounding box center [391, 153] width 7 height 5
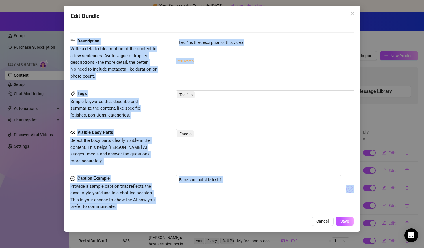
drag, startPoint x: 155, startPoint y: 182, endPoint x: 154, endPoint y: 224, distance: 41.5
click at [154, 225] on div "Edit Bundle Account Heather (@justheathernielsen) Name Name is for your interna…" at bounding box center [211, 119] width 297 height 226
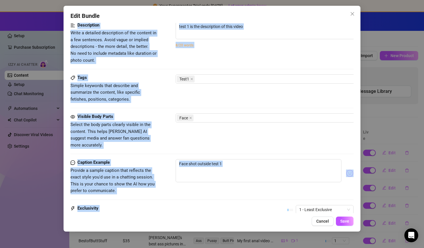
click at [166, 30] on div "Description Write a detailed description of the content in a few sentences. Avo…" at bounding box center [211, 43] width 283 height 42
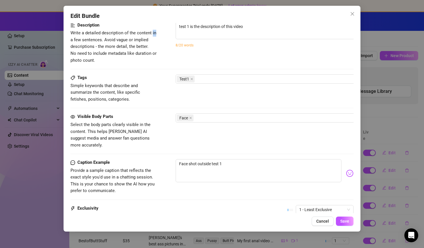
click at [166, 30] on div "Description Write a detailed description of the content in a few sentences. Avo…" at bounding box center [211, 43] width 283 height 42
click at [245, 26] on textarea "test 1 is the description of this video" at bounding box center [276, 26] width 201 height 9
type textarea "test 1 is the description of this video."
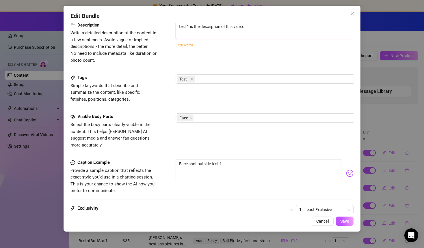
type textarea "test 1 is the description of this video."
type textarea "test 1 is the description of this video. W"
type textarea "test 1 is the description of this video. Wi"
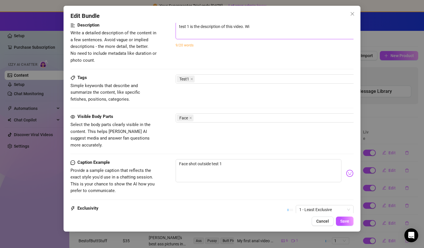
type textarea "test 1 is the description of this video. W"
type textarea "test 1 is the description of this video."
type textarea "test 1 is the description of this video. I"
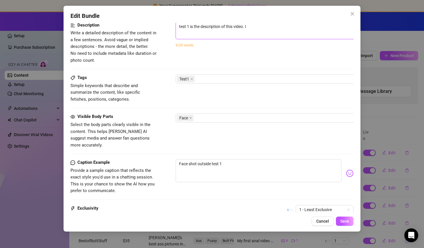
type textarea "test 1 is the description of this video. I"
type textarea "test 1 is the description of this video. I h"
type textarea "test 1 is the description of this video. I ha"
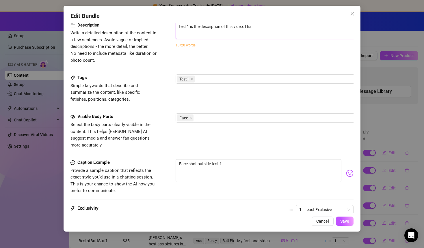
type textarea "test 1 is the description of this video. I hav"
type textarea "test 1 is the description of this video. I have"
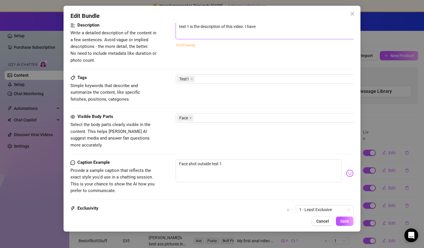
type textarea "test 1 is the description of this video. I have"
type textarea "test 1 is the description of this video. I have t"
type textarea "test 1 is the description of this video. I have to"
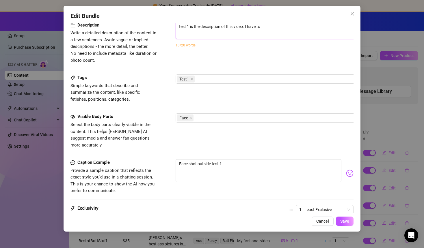
type textarea "test 1 is the description of this video. I have to"
type textarea "test 1 is the description of this video. I have to a"
type textarea "test 1 is the description of this video. I have to ad"
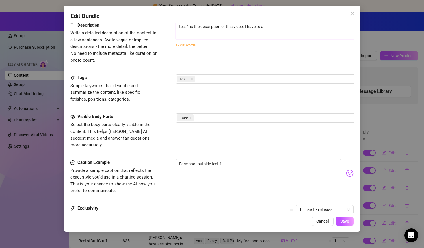
type textarea "test 1 is the description of this video. I have to ad"
type textarea "test 1 is the description of this video. I have to add"
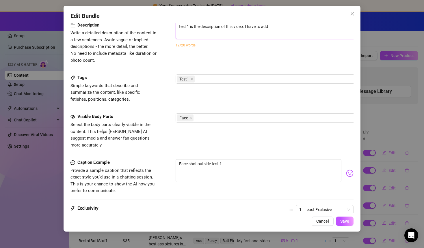
type textarea "test 1 is the description of this video. I have to add a"
type textarea "test 1 is the description of this video. I have to add at"
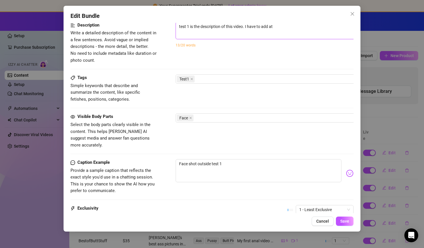
type textarea "test 1 is the description of this video. I have to add at"
type textarea "test 1 is the description of this video. I have to add at l"
type textarea "test 1 is the description of this video. I have to add at le"
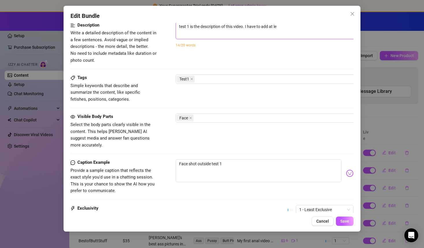
type textarea "test 1 is the description of this video. I have to add at lea"
type textarea "test 1 is the description of this video. I have to add at leas"
type textarea "test 1 is the description of this video. I have to add at least"
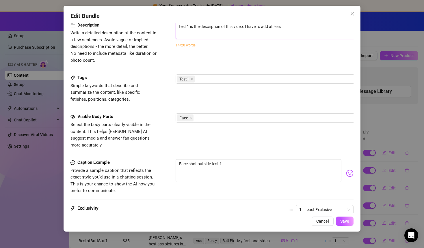
type textarea "test 1 is the description of this video. I have to add at least"
type textarea "test 1 is the description of this video. I have to add at least 2"
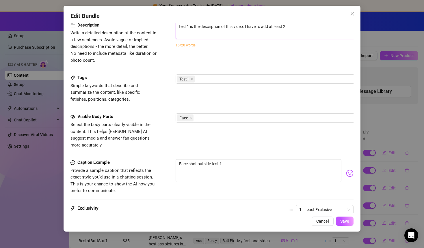
type textarea "test 1 is the description of this video. I have to add at least 20"
type textarea "test 1 is the description of this video. I have to add at least 20 w"
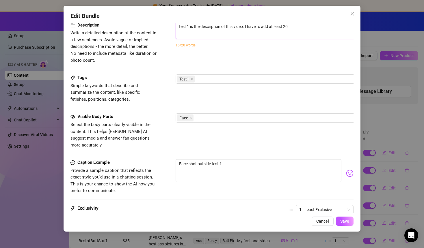
type textarea "test 1 is the description of this video. I have to add at least 20 w"
type textarea "test 1 is the description of this video. I have to add at least 20 wo"
type textarea "test 1 is the description of this video. I have to add at least 20 wor"
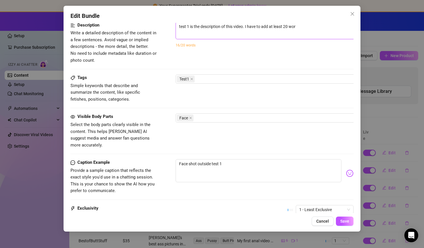
type textarea "test 1 is the description of this video. I have to add at least 20 word"
type textarea "test 1 is the description of this video. I have to add at least 20 words"
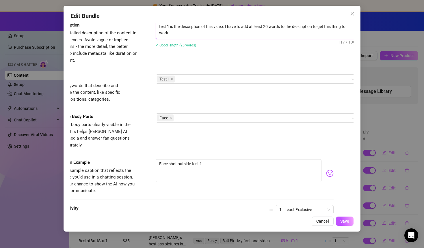
scroll to position [0, 0]
click at [346, 223] on span "Save" at bounding box center [344, 221] width 9 height 5
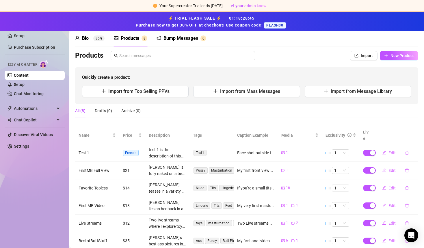
click at [169, 108] on div "All (8) Drafts (0) Archive (0)" at bounding box center [246, 110] width 343 height 13
click at [391, 55] on span "New Product" at bounding box center [401, 55] width 23 height 5
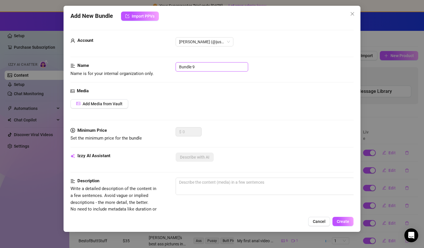
drag, startPoint x: 196, startPoint y: 68, endPoint x: 177, endPoint y: 68, distance: 19.0
click at [176, 68] on input "Bundle 9" at bounding box center [211, 66] width 72 height 9
click at [156, 94] on div "Media" at bounding box center [211, 91] width 283 height 7
click at [98, 104] on span "Add Media from Vault" at bounding box center [103, 104] width 40 height 5
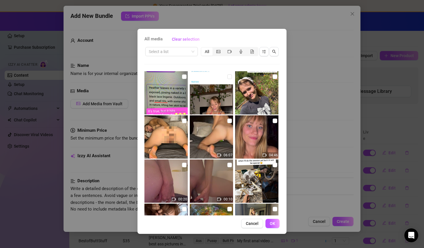
click at [164, 81] on img at bounding box center [165, 92] width 43 height 43
click at [183, 77] on input "checkbox" at bounding box center [184, 76] width 5 height 5
click at [273, 223] on span "OK" at bounding box center [271, 223] width 5 height 5
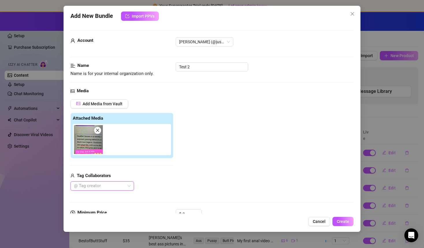
click at [150, 173] on div "Tag Collaborators" at bounding box center [121, 176] width 103 height 7
click at [291, 175] on div "Add Media from Vault Attached Media Tag Collaborators @ Tag creator" at bounding box center [211, 145] width 283 height 92
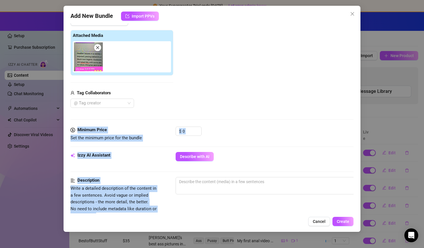
drag, startPoint x: 151, startPoint y: 196, endPoint x: 153, endPoint y: 214, distance: 18.5
click at [153, 215] on div "Add New Bundle Import PPVs Account Heather (@justheathernielsen) Name Name is f…" at bounding box center [211, 119] width 297 height 226
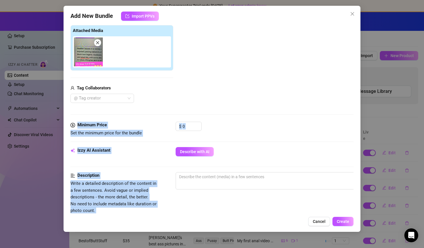
click at [149, 165] on div "Izzy AI Assistant Describe with AI" at bounding box center [211, 159] width 283 height 25
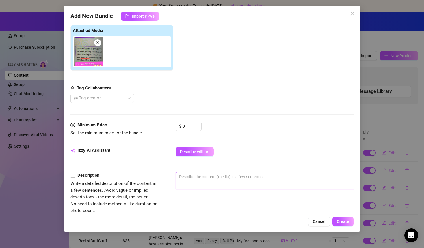
click at [196, 179] on textarea at bounding box center [276, 177] width 201 height 9
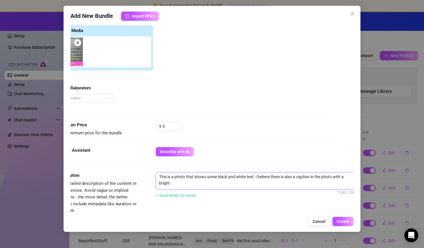
scroll to position [0, 0]
click at [146, 211] on div "Description Write a detailed description of the content in a few sentences. Avo…" at bounding box center [191, 193] width 283 height 42
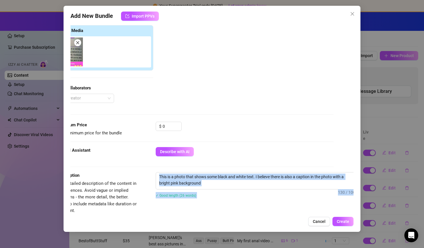
drag, startPoint x: 146, startPoint y: 210, endPoint x: 147, endPoint y: 229, distance: 18.8
click at [147, 229] on div "Add New Bundle Import PPVs Account Heather (@justheathernielsen) Name Name is f…" at bounding box center [211, 119] width 297 height 226
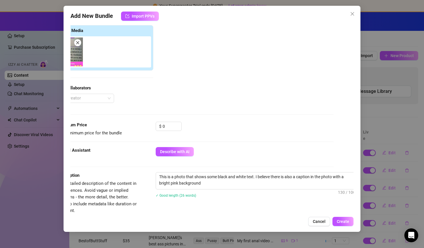
click at [85, 177] on div "Description" at bounding box center [93, 175] width 87 height 7
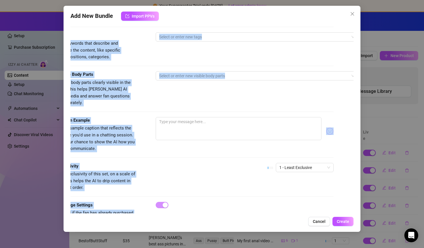
drag, startPoint x: 81, startPoint y: 184, endPoint x: 81, endPoint y: 221, distance: 37.5
click at [81, 222] on div "Add New Bundle Import PPVs Account Heather (@justheathernielsen) Name Name is f…" at bounding box center [211, 119] width 297 height 226
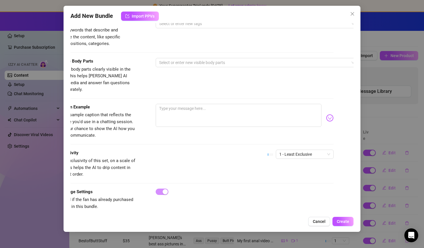
click at [133, 54] on div "Tags Simple keywords that describe and summarize the content, like specific fet…" at bounding box center [191, 38] width 283 height 39
drag, startPoint x: 117, startPoint y: 48, endPoint x: 116, endPoint y: 29, distance: 19.1
click at [116, 29] on div "Tags Simple keywords that describe and summarize the content, like specific fet…" at bounding box center [191, 38] width 283 height 39
click at [116, 29] on span "Simple keywords that describe and summarize the content, like specific fetishes…" at bounding box center [85, 36] width 70 height 19
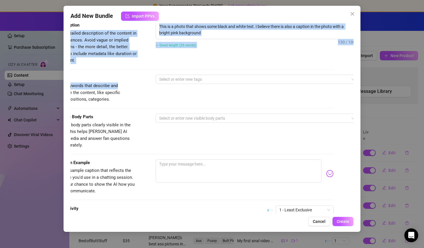
drag, startPoint x: 116, startPoint y: 29, endPoint x: 116, endPoint y: 22, distance: 6.6
click at [116, 22] on div "Add New Bundle Import PPVs Account Heather (@justheathernielsen) Name Name is f…" at bounding box center [211, 119] width 297 height 226
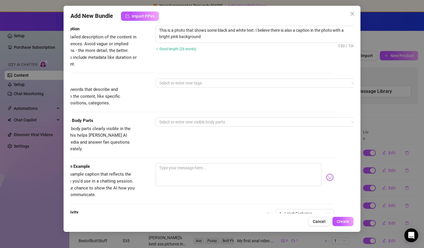
click at [130, 102] on span "Simple keywords that describe and summarize the content, like specific fetishes…" at bounding box center [93, 96] width 87 height 20
click at [181, 80] on div at bounding box center [254, 83] width 194 height 8
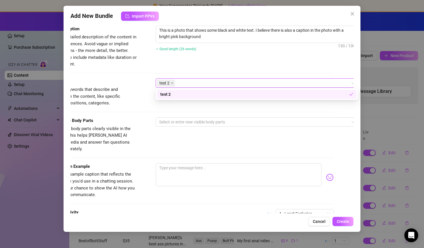
click at [138, 113] on div "Tags Simple keywords that describe and summarize the content, like specific fet…" at bounding box center [191, 97] width 283 height 39
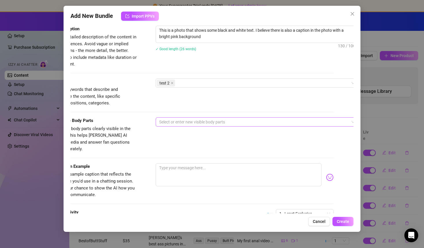
click at [174, 124] on div at bounding box center [254, 122] width 194 height 8
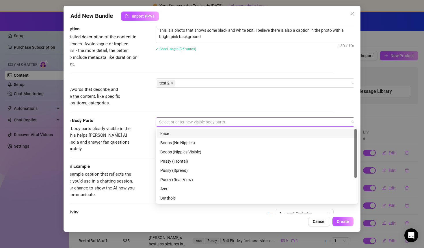
click at [173, 133] on div "Face" at bounding box center [256, 133] width 193 height 6
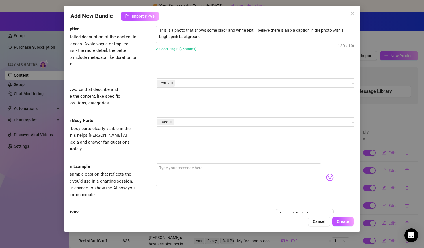
click at [145, 148] on div "Visible Body Parts Select the body parts clearly visible in the content. This h…" at bounding box center [191, 140] width 283 height 46
click at [174, 163] on textarea at bounding box center [239, 174] width 166 height 23
click at [128, 150] on div "Visible Body Parts Select the body parts clearly visible in the content. This h…" at bounding box center [191, 140] width 283 height 46
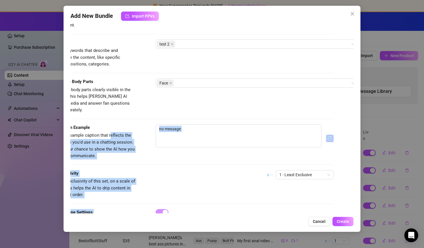
scroll to position [294, 20]
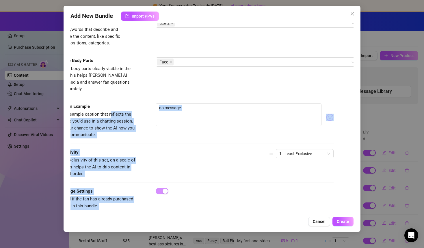
drag, startPoint x: 110, startPoint y: 169, endPoint x: 110, endPoint y: 211, distance: 42.4
click at [110, 212] on div "Account Heather (@justheathernielsen) Name Name is for your internal organizati…" at bounding box center [211, 118] width 283 height 190
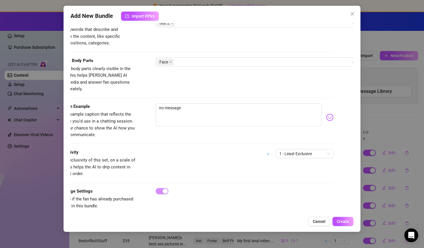
click at [115, 179] on div "Exclusivity Level of exclusivity of this set, on a scale of 1 to 5. This helps …" at bounding box center [191, 168] width 283 height 39
click at [344, 224] on span "Create" at bounding box center [342, 221] width 12 height 5
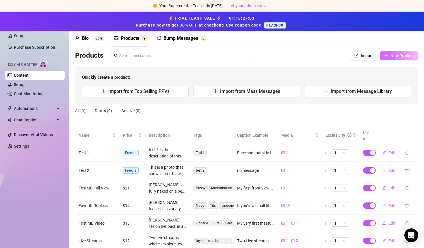
click at [403, 58] on button "New Product" at bounding box center [398, 55] width 38 height 9
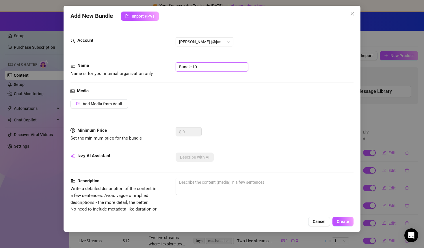
drag, startPoint x: 202, startPoint y: 67, endPoint x: 177, endPoint y: 67, distance: 25.4
click at [177, 67] on input "Bundle 10" at bounding box center [211, 66] width 72 height 9
click at [107, 104] on span "Add Media from Vault" at bounding box center [103, 104] width 40 height 5
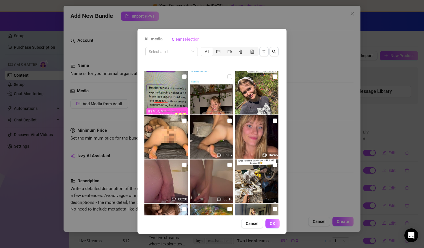
click at [179, 133] on img at bounding box center [165, 136] width 43 height 43
click at [185, 120] on input "checkbox" at bounding box center [184, 121] width 5 height 5
click at [269, 224] on span "OK" at bounding box center [271, 223] width 5 height 5
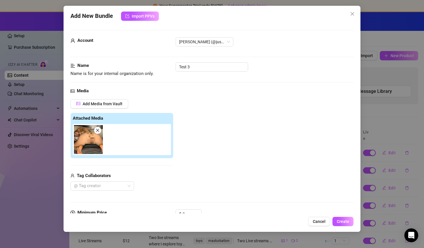
click at [147, 168] on div "Add Media from Vault Attached Media Tag Collaborators @ Tag creator" at bounding box center [121, 145] width 103 height 92
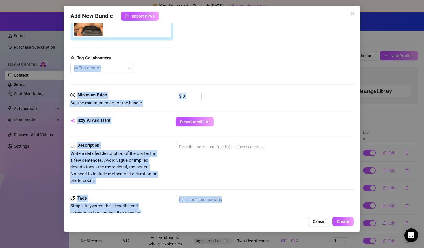
drag, startPoint x: 182, startPoint y: 179, endPoint x: 183, endPoint y: 221, distance: 42.1
click at [183, 222] on div "Add New Bundle Import PPVs Account Heather (@justheathernielsen) Name Name is f…" at bounding box center [211, 119] width 297 height 226
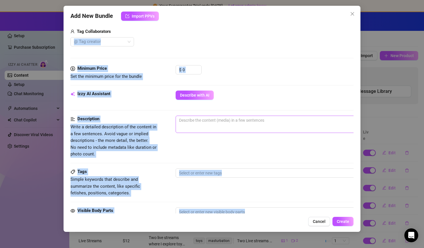
click at [199, 120] on textarea at bounding box center [276, 120] width 201 height 9
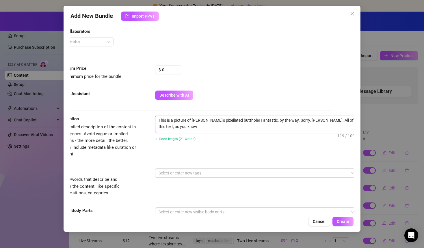
scroll to position [0, 0]
click at [178, 174] on div at bounding box center [253, 173] width 194 height 8
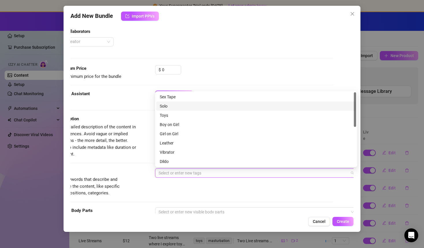
click at [172, 106] on div "Solo" at bounding box center [256, 106] width 193 height 6
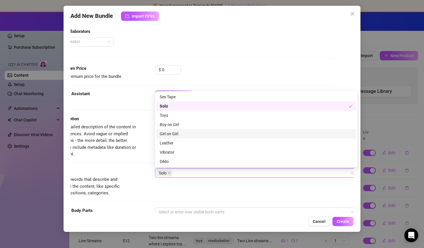
click at [151, 193] on div "Tags Simple keywords that describe and summarize the content, like specific fet…" at bounding box center [191, 182] width 283 height 28
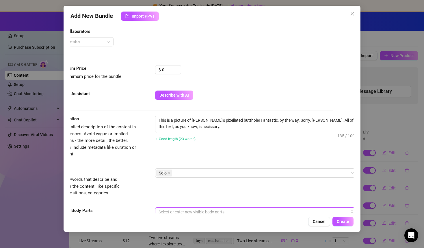
click at [170, 213] on div at bounding box center [253, 212] width 194 height 8
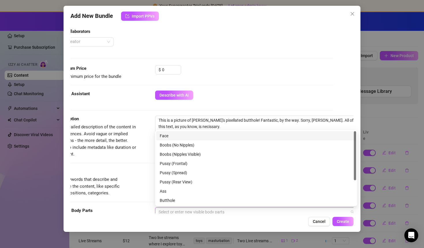
scroll to position [146, 20]
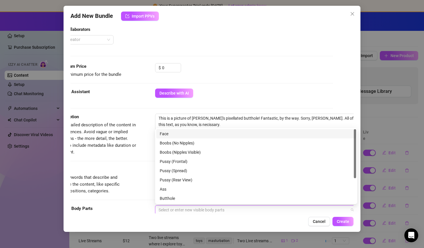
click at [169, 134] on div "Face" at bounding box center [256, 134] width 193 height 6
click at [169, 137] on div "Face" at bounding box center [254, 134] width 189 height 6
click at [146, 163] on div "Description Write a detailed description of the content in a few sentences. Avo…" at bounding box center [191, 140] width 283 height 53
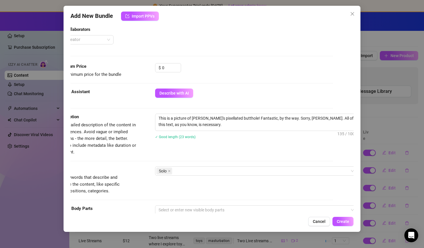
click at [147, 199] on div "Tags Simple keywords that describe and summarize the content, like specific fet…" at bounding box center [191, 185] width 283 height 39
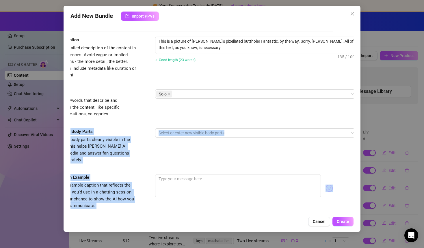
scroll to position [294, 20]
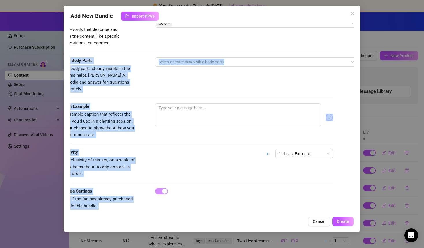
drag, startPoint x: 147, startPoint y: 199, endPoint x: 147, endPoint y: 218, distance: 18.8
click at [147, 219] on div "Add New Bundle Import PPVs Account Heather (@justheathernielsen) Name Name is f…" at bounding box center [211, 119] width 297 height 226
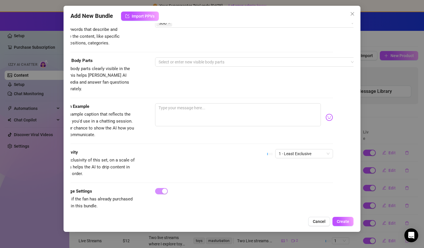
click at [141, 74] on div "Visible Body Parts Select the body parts clearly visible in the content. This h…" at bounding box center [191, 74] width 283 height 35
click at [177, 61] on div at bounding box center [253, 62] width 194 height 8
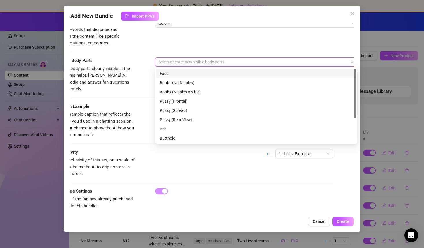
click at [170, 72] on div "Face" at bounding box center [256, 73] width 193 height 6
click at [142, 93] on div "Visible Body Parts Select the body parts clearly visible in the content. This h…" at bounding box center [191, 80] width 283 height 46
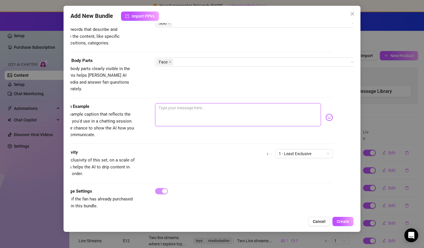
click at [166, 103] on textarea at bounding box center [238, 114] width 166 height 23
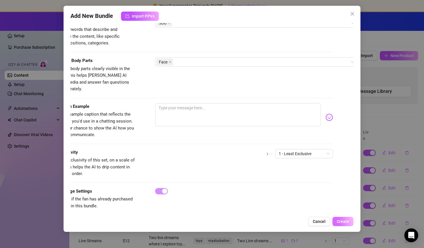
click at [342, 225] on button "Create" at bounding box center [342, 221] width 21 height 9
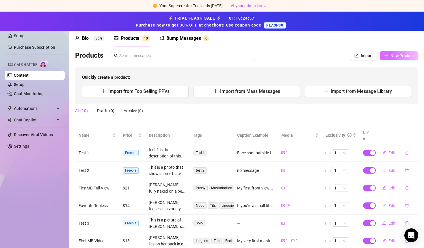
click at [398, 56] on span "New Product" at bounding box center [401, 55] width 23 height 5
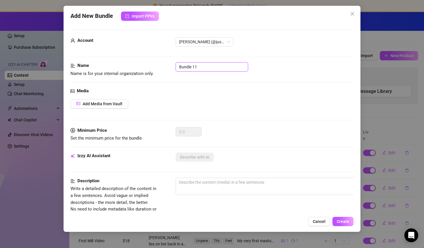
drag, startPoint x: 209, startPoint y: 67, endPoint x: 178, endPoint y: 67, distance: 31.2
click at [178, 67] on input "Bundle 11" at bounding box center [211, 66] width 72 height 9
click at [118, 105] on span "Add Media from Vault" at bounding box center [103, 104] width 40 height 5
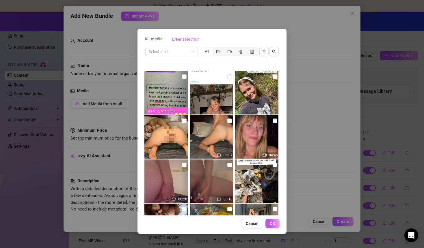
click at [269, 185] on img at bounding box center [256, 181] width 43 height 43
click at [274, 164] on input "checkbox" at bounding box center [274, 165] width 5 height 5
click at [275, 225] on button "OK" at bounding box center [272, 223] width 14 height 9
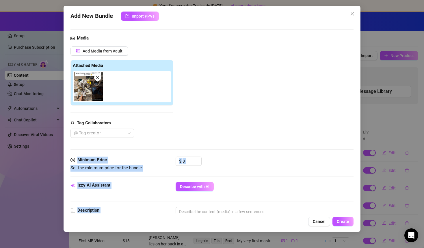
drag, startPoint x: 149, startPoint y: 205, endPoint x: 149, endPoint y: 223, distance: 17.9
click at [149, 223] on div "Add New Bundle Import PPVs Account Heather (@justheathernielsen) Name Name is f…" at bounding box center [211, 119] width 297 height 226
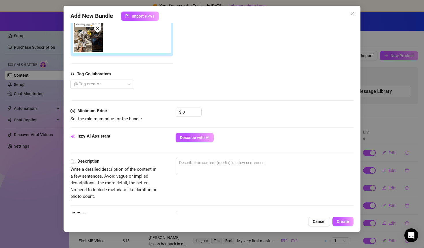
click at [152, 142] on div "Izzy AI Assistant Describe with AI" at bounding box center [211, 140] width 283 height 14
click at [201, 163] on textarea at bounding box center [276, 162] width 201 height 9
click at [256, 164] on textarea "Another pointless twenty-word description" at bounding box center [276, 162] width 201 height 9
click at [272, 164] on textarea "Another pointless twenty-word description" at bounding box center [276, 162] width 201 height 9
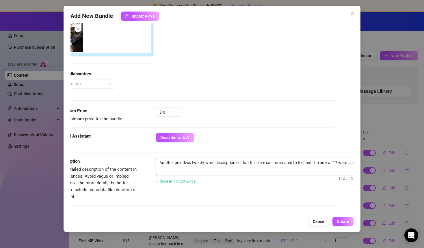
scroll to position [0, 0]
click at [268, 196] on div "Description Write a detailed description of the content in a few sentences. Avo…" at bounding box center [192, 179] width 283 height 42
drag, startPoint x: 158, startPoint y: 202, endPoint x: 156, endPoint y: 230, distance: 28.7
click at [156, 230] on div "Add New Bundle Import PPVs Account Heather (@justheathernielsen) Name Name is f…" at bounding box center [211, 119] width 297 height 226
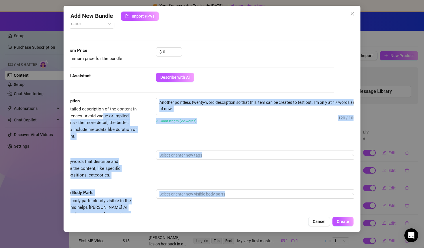
scroll to position [199, 20]
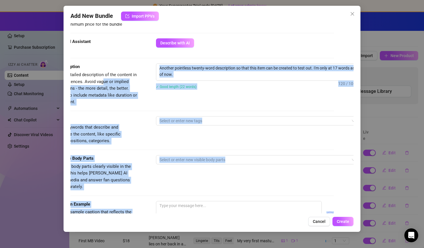
drag, startPoint x: 102, startPoint y: 178, endPoint x: 107, endPoint y: 213, distance: 35.3
click at [108, 213] on div "Account Heather (@justheathernielsen) Name Name is for your internal organizati…" at bounding box center [211, 118] width 283 height 190
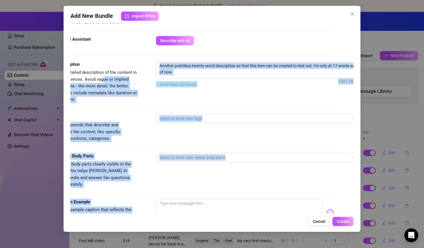
click at [126, 106] on div "Description Write a detailed description of the content in a few sentences. Avo…" at bounding box center [192, 87] width 283 height 53
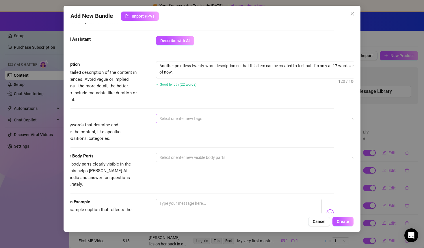
click at [178, 117] on div at bounding box center [254, 119] width 194 height 8
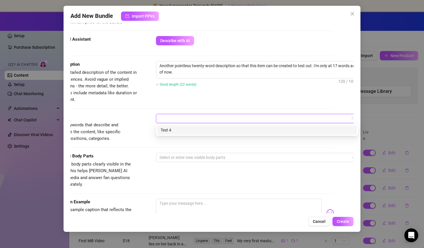
click at [123, 155] on div "Visible Body Parts" at bounding box center [94, 156] width 87 height 7
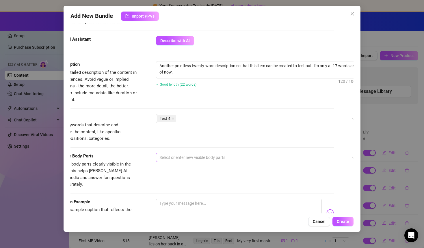
click at [171, 159] on div at bounding box center [254, 157] width 194 height 8
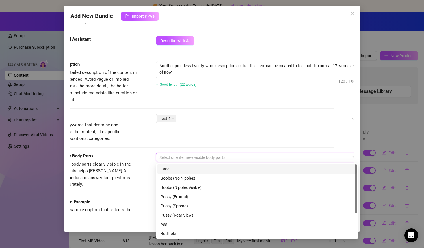
click at [171, 169] on div "Face" at bounding box center [256, 169] width 193 height 6
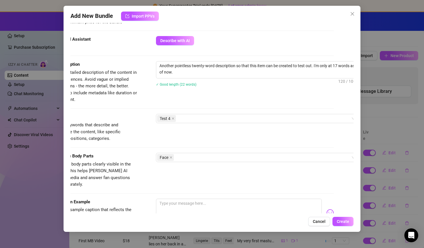
click at [144, 199] on div "Caption Example Provide a sample caption that reflects the exact style you'd us…" at bounding box center [192, 216] width 283 height 35
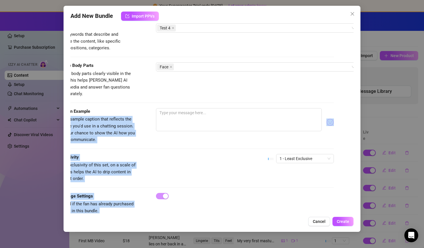
scroll to position [294, 20]
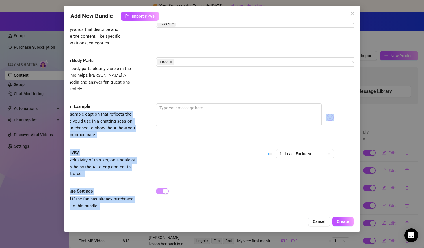
drag, startPoint x: 97, startPoint y: 199, endPoint x: 98, endPoint y: 218, distance: 19.0
click at [98, 219] on div "Add New Bundle Import PPVs Account Heather (@justheathernielsen) Name Name is f…" at bounding box center [211, 119] width 297 height 226
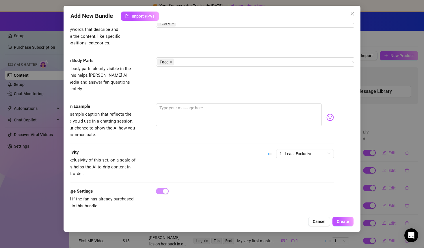
click at [152, 149] on div "Exclusivity Level of exclusivity of this set, on a scale of 1 to 5. This helps …" at bounding box center [192, 163] width 283 height 28
click at [344, 219] on button "Create" at bounding box center [342, 221] width 21 height 9
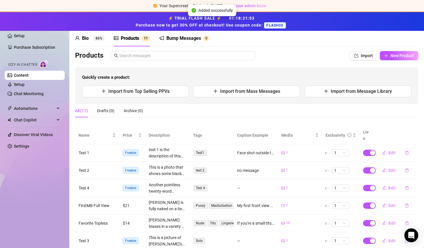
click at [161, 119] on div "All (11) Drafts (0) Archive (0)" at bounding box center [246, 113] width 343 height 18
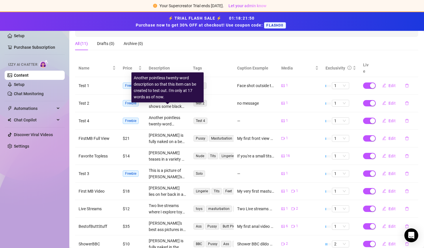
scroll to position [92, 0]
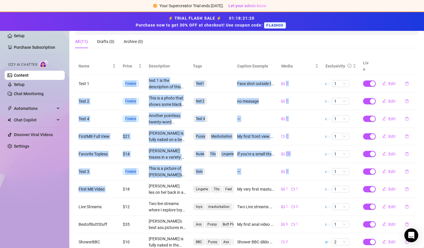
drag, startPoint x: 118, startPoint y: 79, endPoint x: 124, endPoint y: 177, distance: 98.0
click at [124, 176] on tbody "Test 1 Freebie test 1 is the description of this video. I have to add at least …" at bounding box center [246, 163] width 343 height 176
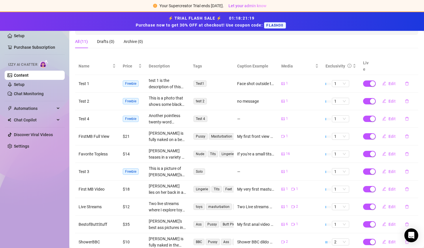
click at [106, 163] on td "Test 3" at bounding box center [97, 172] width 44 height 18
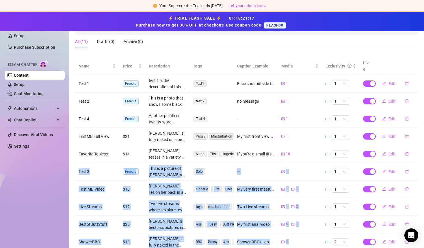
scroll to position [95, 0]
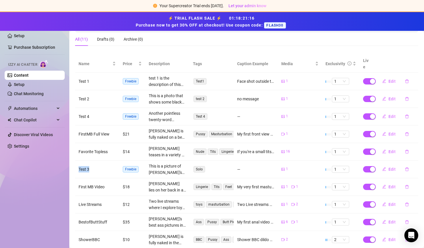
drag, startPoint x: 110, startPoint y: 158, endPoint x: 115, endPoint y: 155, distance: 6.1
click at [115, 161] on td "Test 3" at bounding box center [97, 170] width 44 height 18
click at [111, 108] on td "Test 4" at bounding box center [97, 117] width 44 height 18
click at [42, 197] on div "Setup Purchase Subscription Izzy AI Chatter Content Setup Chat Monitoring Autom…" at bounding box center [35, 127] width 60 height 231
click at [42, 188] on div "Setup Purchase Subscription Izzy AI Chatter Content Setup Chat Monitoring Autom…" at bounding box center [35, 127] width 60 height 231
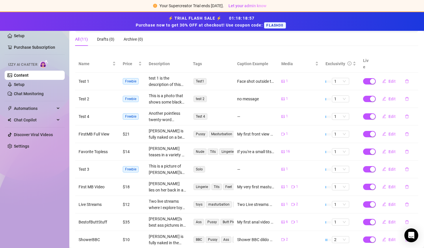
click at [76, 213] on td "BestofButtStuff" at bounding box center [97, 222] width 44 height 18
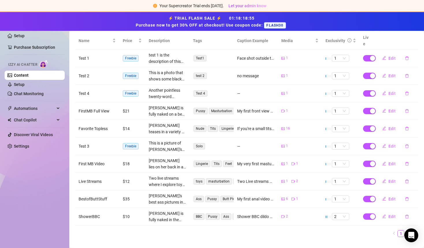
scroll to position [122, 0]
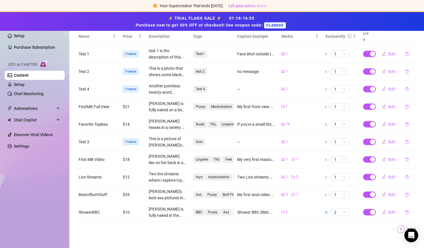
click at [95, 226] on ul "1 2" at bounding box center [246, 229] width 343 height 7
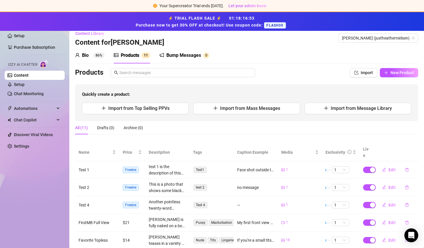
scroll to position [0, 0]
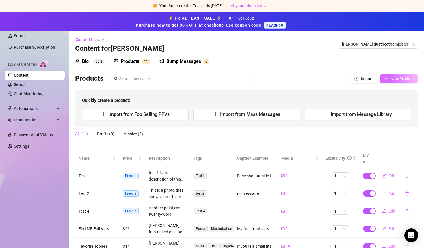
click at [400, 79] on span "New Product" at bounding box center [401, 78] width 23 height 5
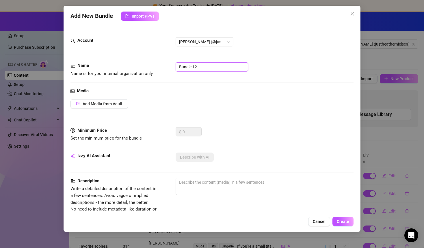
drag, startPoint x: 203, startPoint y: 66, endPoint x: 172, endPoint y: 66, distance: 31.4
click at [172, 66] on div "Name Name is for your internal organization only. Bundle 12" at bounding box center [211, 69] width 283 height 15
click at [102, 106] on span "Add Media from Vault" at bounding box center [103, 104] width 40 height 5
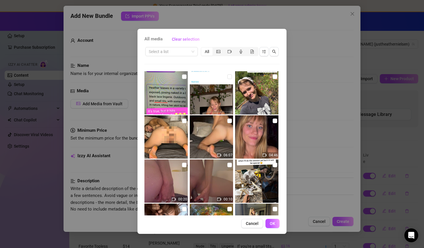
click at [193, 67] on div "Select a list All 06:07 04:46 00:20 00:10 00:47 20:51:51 01:34" at bounding box center [211, 130] width 135 height 169
click at [203, 62] on div "Select a list All 06:07 04:46 00:20 00:10 00:47 20:51:51 01:34" at bounding box center [211, 130] width 135 height 169
click at [274, 210] on input "checkbox" at bounding box center [274, 209] width 5 height 5
click at [276, 225] on button "OK" at bounding box center [272, 223] width 14 height 9
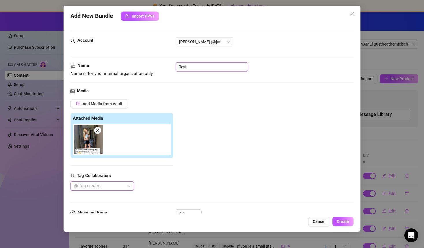
click at [191, 70] on input "Test" at bounding box center [211, 66] width 72 height 9
click at [125, 175] on div "Tag Collaborators" at bounding box center [121, 176] width 103 height 7
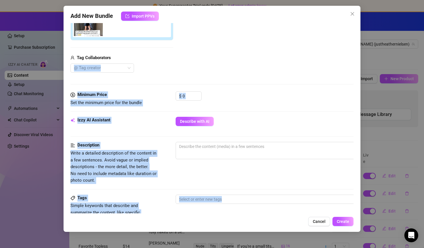
scroll to position [214, 0]
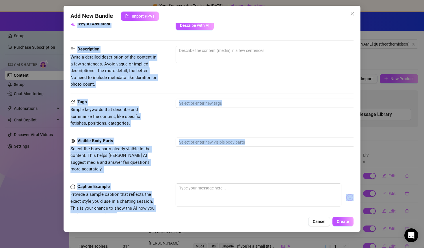
drag, startPoint x: 125, startPoint y: 175, endPoint x: 126, endPoint y: 223, distance: 47.9
click at [127, 223] on div "Add New Bundle Import PPVs Account Heather (@justheathernielsen) Name Name is f…" at bounding box center [211, 119] width 297 height 226
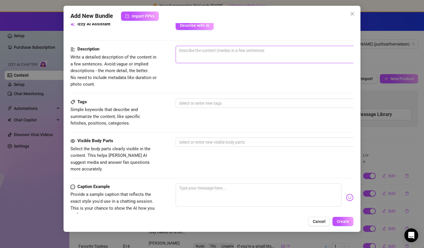
click at [202, 54] on textarea at bounding box center [276, 50] width 201 height 9
click at [307, 50] on textarea "I should have copied and pasted the last stupid desciptoin" at bounding box center [276, 50] width 201 height 9
click at [281, 51] on textarea "I should have copied and pasted the last stupid desciptoin" at bounding box center [276, 50] width 201 height 9
click at [299, 52] on textarea "I should have copied and pasted the last stupid description" at bounding box center [276, 50] width 201 height 9
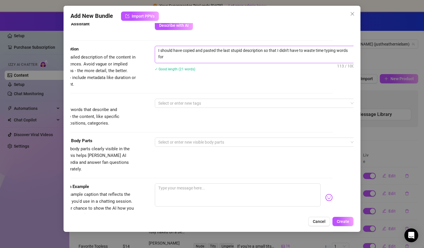
scroll to position [0, 0]
click at [183, 102] on div at bounding box center [253, 103] width 194 height 8
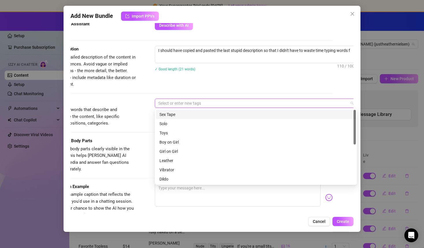
click at [186, 113] on div "Sex Tape" at bounding box center [255, 114] width 193 height 6
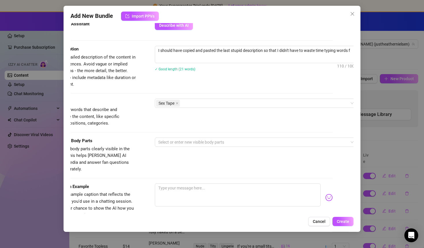
click at [142, 129] on div "Tags Simple keywords that describe and summarize the content, like specific fet…" at bounding box center [191, 118] width 283 height 39
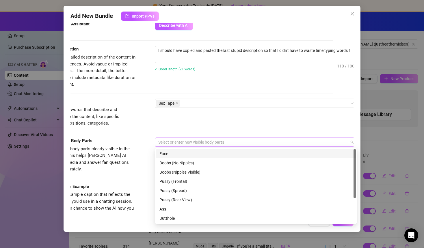
click at [181, 146] on div "Select or enter new visible body parts" at bounding box center [256, 142] width 202 height 9
click at [180, 154] on div "Face" at bounding box center [255, 154] width 193 height 6
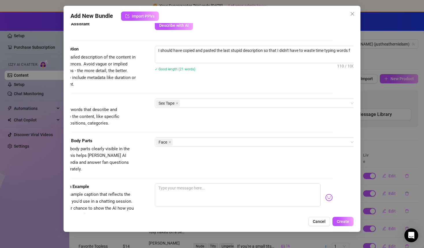
click at [142, 143] on div "Visible Body Parts Select the body parts clearly visible in the content. This h…" at bounding box center [191, 155] width 283 height 35
click at [175, 104] on span "Sex Tape" at bounding box center [168, 103] width 24 height 7
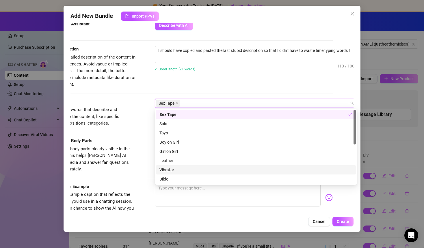
click at [180, 170] on div "Vibrator" at bounding box center [255, 170] width 193 height 6
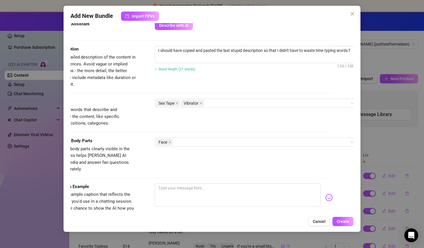
click at [132, 128] on div "Tags Simple keywords that describe and summarize the content, like specific fet…" at bounding box center [191, 118] width 283 height 39
click at [210, 103] on div "Sex Tape Vibrator" at bounding box center [253, 103] width 194 height 8
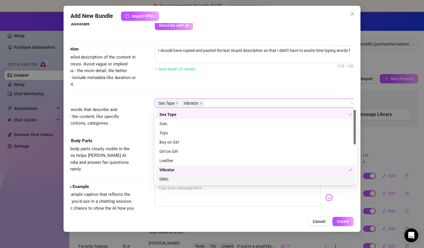
click at [170, 181] on div "Dildo" at bounding box center [255, 179] width 193 height 6
click at [269, 215] on div "Add New Bundle Import PPVs Account Heather (@justheathernielsen) Name Name is f…" at bounding box center [211, 119] width 297 height 226
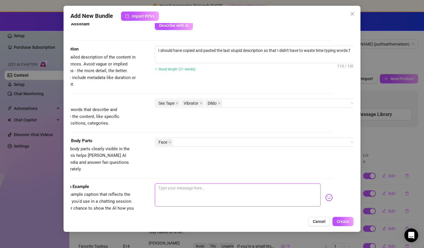
click at [215, 194] on textarea at bounding box center [238, 194] width 166 height 23
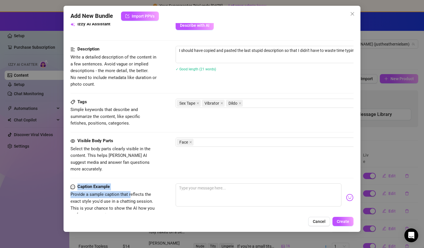
drag, startPoint x: 110, startPoint y: 186, endPoint x: 59, endPoint y: 185, distance: 50.2
click at [59, 183] on div "Add New Bundle Import PPVs Account Heather (@justheathernielsen) Name Name is f…" at bounding box center [212, 124] width 424 height 248
click at [211, 192] on textarea at bounding box center [258, 194] width 166 height 23
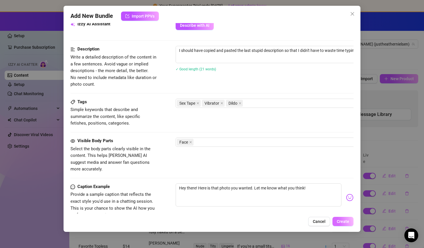
click at [340, 222] on span "Create" at bounding box center [342, 221] width 12 height 5
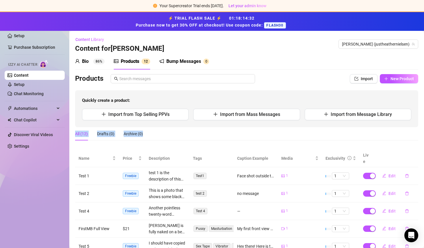
drag, startPoint x: 259, startPoint y: 126, endPoint x: 305, endPoint y: 140, distance: 47.5
click at [302, 140] on div "Products Import New Product Quickly create a product: Import from Top Selling P…" at bounding box center [246, 216] width 343 height 285
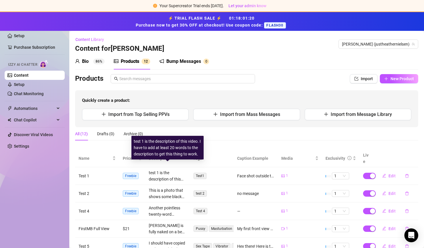
click at [160, 170] on div "test 1 is the description of this video. I have to add at least 20 words to the…" at bounding box center [167, 176] width 37 height 13
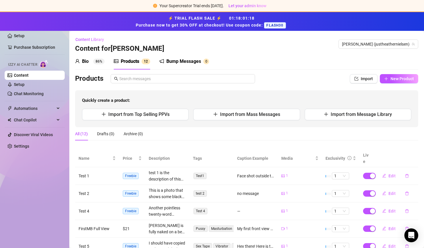
click at [94, 167] on td "Test 1" at bounding box center [97, 176] width 44 height 18
click at [81, 169] on td "Test 1" at bounding box center [97, 176] width 44 height 18
click at [304, 92] on div "Quickly create a product: Import from Top Selling PPVs Import from Mass Message…" at bounding box center [246, 108] width 343 height 37
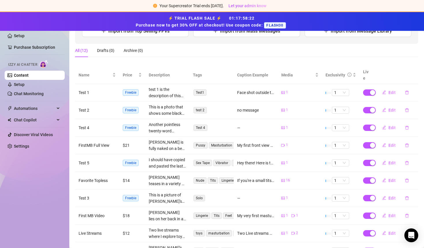
scroll to position [122, 0]
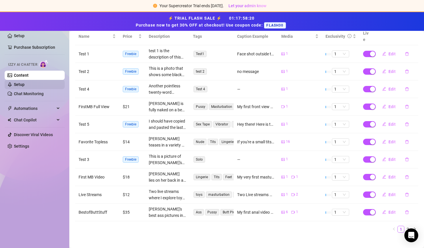
click at [22, 85] on link "Setup" at bounding box center [19, 84] width 11 height 5
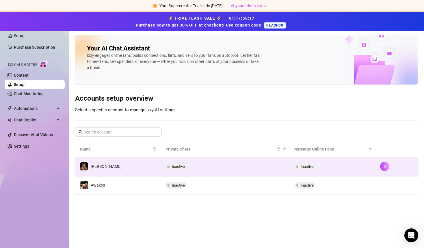
click at [101, 170] on div "[PERSON_NAME]" at bounding box center [101, 166] width 42 height 9
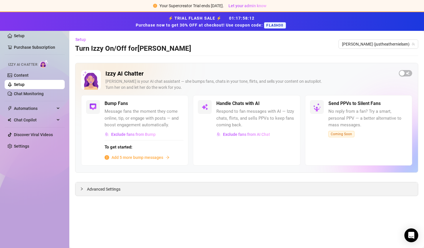
click at [83, 188] on icon "collapsed" at bounding box center [82, 188] width 2 height 3
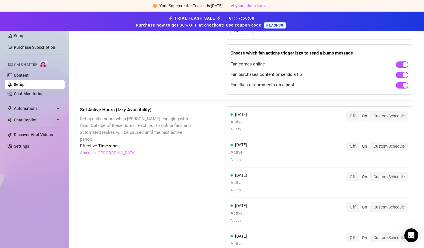
scroll to position [427, 0]
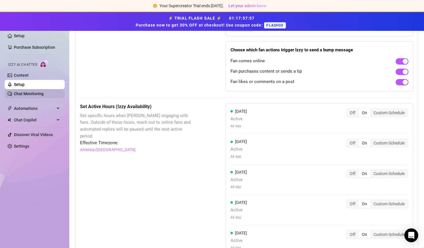
click at [20, 92] on link "Chat Monitoring" at bounding box center [29, 93] width 30 height 5
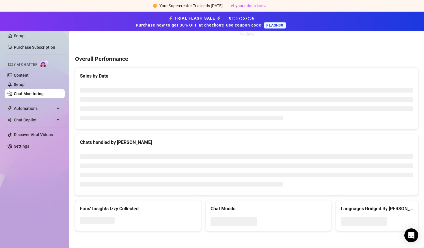
scroll to position [218, 0]
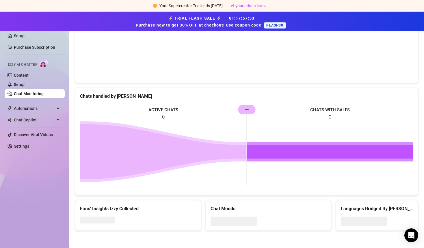
click at [72, 128] on main "Chat Monitoring Performance Metrics Last 7 days Total AI Sales & Tips $0 AI Mes…" at bounding box center [246, 30] width 354 height 435
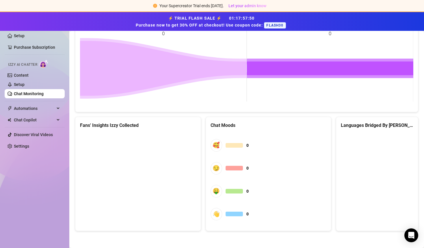
drag, startPoint x: 88, startPoint y: 237, endPoint x: 86, endPoint y: 265, distance: 27.5
click at [86, 248] on html "Your Supercreator Trial ends in 2 days. Let your admin know ⚡ TRIAL FLASH SALE …" at bounding box center [212, 124] width 424 height 248
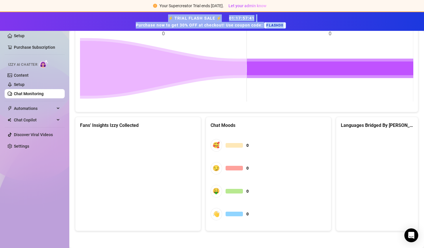
drag, startPoint x: 74, startPoint y: 37, endPoint x: 74, endPoint y: 17, distance: 19.6
click at [74, 17] on div "Your Supercreator Trial ends in 2 days. Let your admin know ⚡ TRIAL FLASH SALE …" at bounding box center [212, 124] width 424 height 248
click at [17, 63] on span "Izzy AI Chatter" at bounding box center [22, 64] width 29 height 5
click at [22, 84] on link "Setup" at bounding box center [19, 84] width 11 height 5
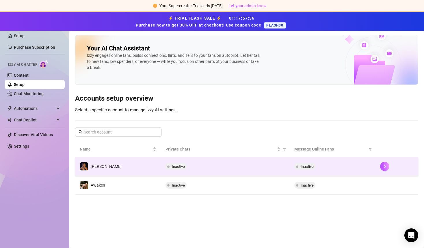
click at [150, 167] on td "[PERSON_NAME]" at bounding box center [118, 166] width 86 height 19
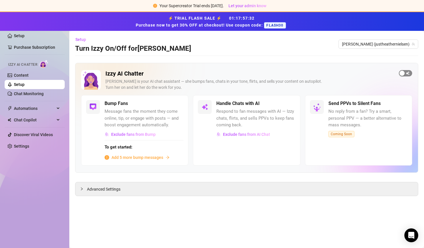
click at [402, 74] on div "button" at bounding box center [401, 73] width 5 height 5
click at [253, 135] on span "Exclude fans from AI Chat" at bounding box center [246, 134] width 47 height 5
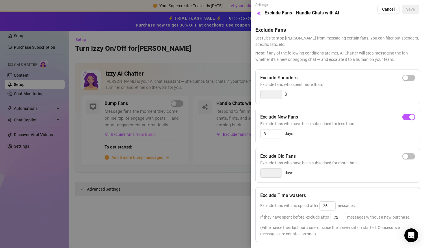
click at [328, 36] on span "Set rules to stop [PERSON_NAME] from messaging certain fans. You can filter out…" at bounding box center [337, 41] width 164 height 13
click at [219, 70] on div at bounding box center [212, 124] width 424 height 248
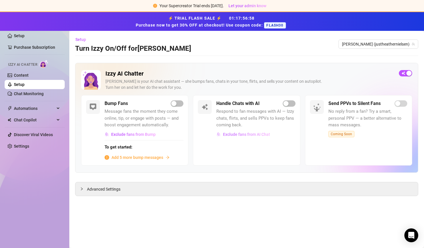
click at [228, 133] on span "Exclude fans from AI Chat" at bounding box center [246, 134] width 47 height 5
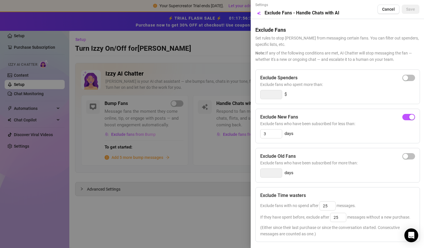
click at [193, 43] on div at bounding box center [212, 124] width 424 height 248
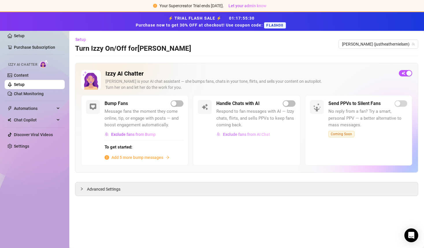
click at [253, 136] on span "Exclude fans from AI Chat" at bounding box center [246, 134] width 47 height 5
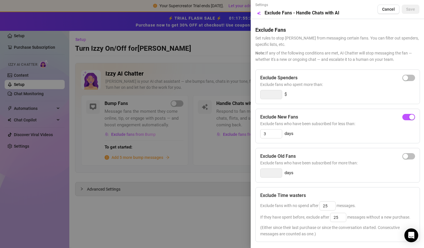
click at [216, 53] on div at bounding box center [212, 124] width 424 height 248
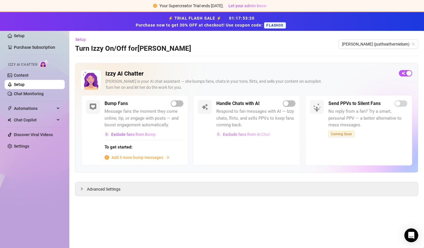
click at [264, 132] on span "Exclude fans from AI Chat" at bounding box center [246, 134] width 47 height 5
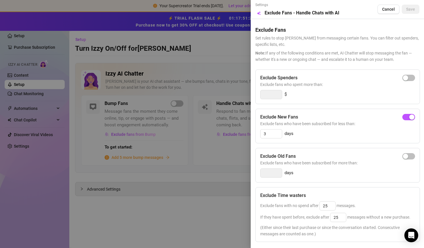
click at [336, 176] on div "days" at bounding box center [337, 172] width 155 height 9
click at [389, 11] on span "Cancel" at bounding box center [388, 9] width 13 height 5
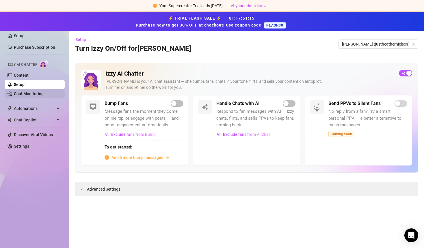
click at [25, 96] on link "Chat Monitoring" at bounding box center [29, 93] width 30 height 5
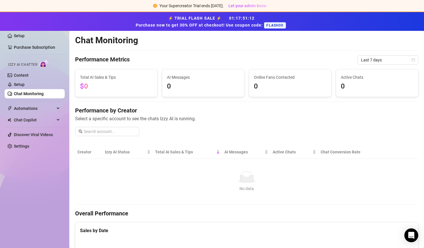
click at [154, 130] on div "Performance by Creator Select a specific account to see the chats Izzy AI is ru…" at bounding box center [246, 123] width 343 height 34
click at [234, 117] on span "Select a specific account to see the chats Izzy AI is running." at bounding box center [246, 118] width 343 height 7
click at [57, 108] on icon at bounding box center [58, 108] width 3 height 0
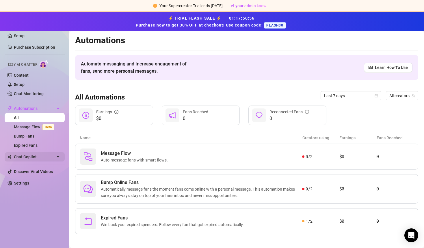
click at [49, 159] on span "Chat Copilot" at bounding box center [34, 156] width 41 height 9
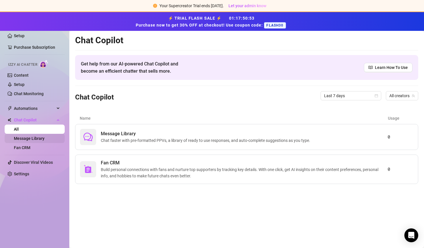
click at [34, 137] on link "Message Library" at bounding box center [29, 138] width 31 height 5
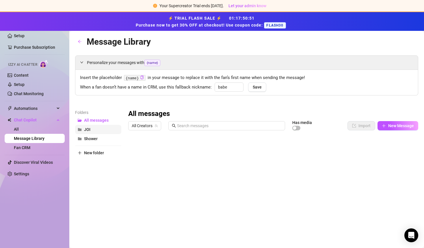
click at [88, 127] on span "JOI" at bounding box center [87, 129] width 6 height 5
click at [91, 138] on span "Shower" at bounding box center [91, 138] width 14 height 5
click at [139, 124] on span "All Creators" at bounding box center [145, 125] width 26 height 9
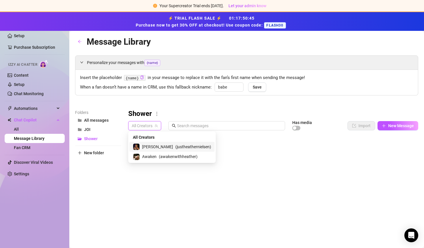
click at [143, 147] on span "[PERSON_NAME]" at bounding box center [157, 147] width 31 height 6
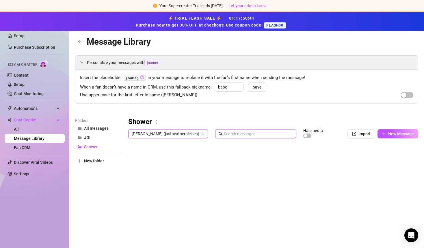
click at [231, 135] on input "text" at bounding box center [258, 134] width 69 height 6
click at [236, 134] on input "text" at bounding box center [258, 134] width 69 height 6
click at [304, 136] on button "button" at bounding box center [307, 136] width 8 height 5
click at [251, 133] on input "text" at bounding box center [258, 134] width 69 height 6
click at [303, 135] on button "button" at bounding box center [307, 136] width 8 height 5
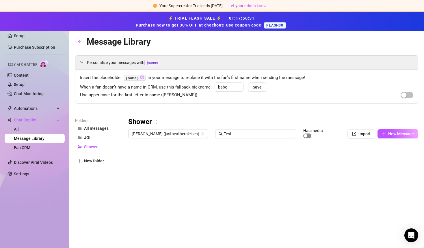
click at [304, 135] on div "button" at bounding box center [305, 135] width 3 height 3
click at [294, 134] on div "Heather (justheathernielsen) Test Has media" at bounding box center [226, 134] width 197 height 10
click at [337, 137] on div "Heather (justheathernielsen) Test Has media Import New Message" at bounding box center [273, 134] width 290 height 10
click at [339, 134] on div "Heather (justheathernielsen) Test Has media Import New Message" at bounding box center [273, 134] width 290 height 10
click at [362, 134] on span "Import" at bounding box center [364, 134] width 12 height 5
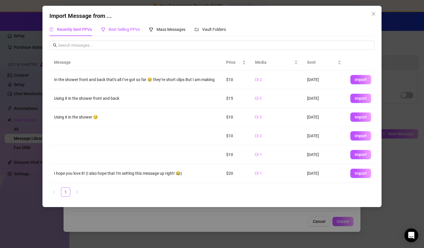
click at [133, 28] on span "Best Selling PPVs" at bounding box center [123, 29] width 31 height 5
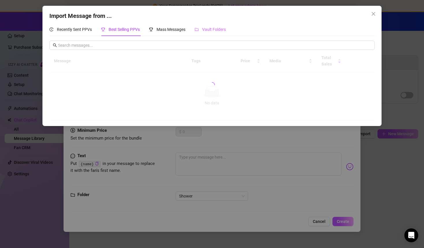
click at [213, 33] on div "Vault Folders" at bounding box center [209, 29] width 31 height 13
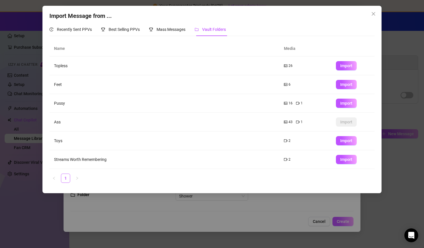
click at [194, 16] on div "Import Message from ..." at bounding box center [211, 16] width 325 height 9
click at [374, 14] on icon "close" at bounding box center [373, 14] width 5 height 5
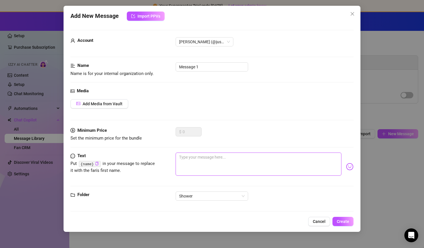
click at [191, 158] on textarea at bounding box center [258, 164] width 166 height 23
click at [233, 156] on textarea "Hey there, {emily.knows}" at bounding box center [258, 164] width 166 height 23
click at [255, 167] on textarea "Hey there, {emily.knows}, this is a test message. We're trying to figure out ho…" at bounding box center [258, 164] width 166 height 23
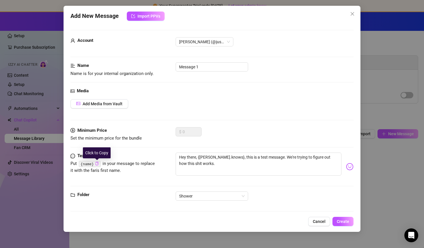
click at [98, 163] on icon "copy" at bounding box center [97, 164] width 4 height 4
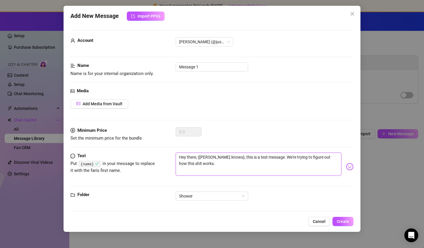
click at [204, 173] on textarea "Hey there, {emily.knows}, this is a test message. We're trying to figure out ho…" at bounding box center [258, 164] width 166 height 23
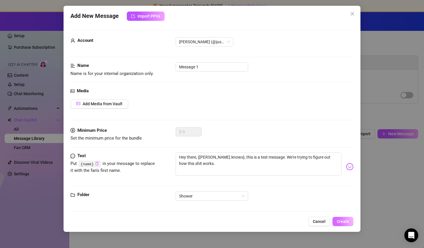
click at [344, 221] on span "Create" at bounding box center [342, 221] width 12 height 5
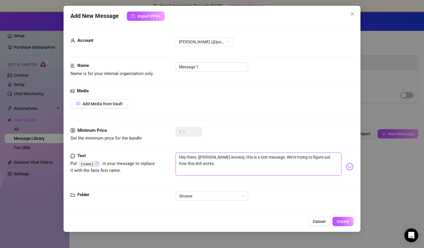
click at [199, 158] on textarea "Hey there, {emily.knows}, this is a test message. We're trying to figure out ho…" at bounding box center [258, 164] width 166 height 23
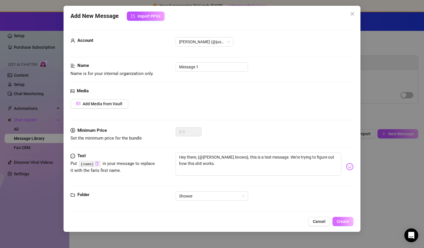
click at [342, 223] on span "Create" at bounding box center [342, 221] width 12 height 5
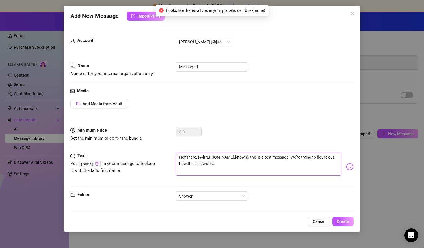
click at [228, 174] on textarea "Hey there, {@emily.knows}, this is a test message. We're trying to figure out h…" at bounding box center [258, 164] width 166 height 23
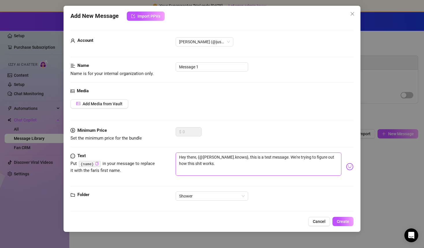
click at [333, 164] on textarea "Hey there, {@emily.knows}, this is a test message. We're trying to figure out h…" at bounding box center [258, 164] width 166 height 23
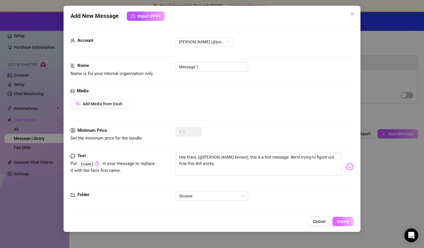
click at [346, 221] on span "Create" at bounding box center [342, 221] width 12 height 5
click at [194, 40] on span "[PERSON_NAME] (@justheathernielsen)" at bounding box center [204, 42] width 51 height 9
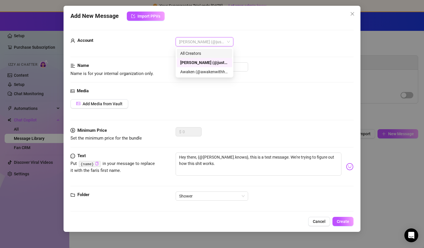
click at [195, 52] on div "All Creators" at bounding box center [204, 53] width 48 height 6
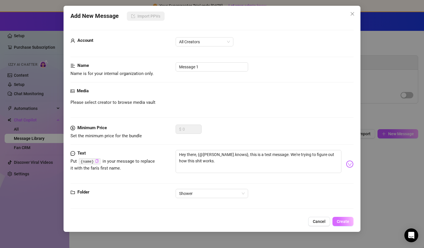
click at [340, 223] on span "Create" at bounding box center [342, 221] width 12 height 5
click at [343, 226] on div "Add New Message Import PPVs Account All Creators Name Name is for your internal…" at bounding box center [211, 119] width 297 height 226
click at [341, 217] on button "Create" at bounding box center [342, 221] width 21 height 9
click at [225, 153] on textarea "Hey there, {@emily.knows}, this is a test message. We're trying to figure out h…" at bounding box center [258, 161] width 166 height 23
click at [224, 155] on textarea "Hey there, {@emily.knows}, this is a test message. We're trying to figure out h…" at bounding box center [258, 161] width 166 height 23
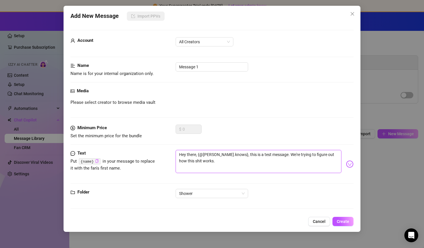
drag, startPoint x: 224, startPoint y: 155, endPoint x: 200, endPoint y: 156, distance: 24.8
click at [200, 156] on textarea "Hey there, {@emily.knows}, this is a test message. We're trying to figure out h…" at bounding box center [258, 161] width 166 height 23
drag, startPoint x: 200, startPoint y: 66, endPoint x: 170, endPoint y: 66, distance: 29.7
click at [170, 67] on div "Name Name is for your internal organization only. Message 1" at bounding box center [211, 69] width 283 height 15
click at [210, 43] on span "All Creators" at bounding box center [204, 42] width 51 height 9
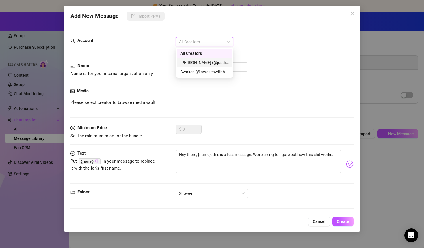
click at [200, 62] on div "[PERSON_NAME] (@justheathernielsen)" at bounding box center [204, 62] width 48 height 6
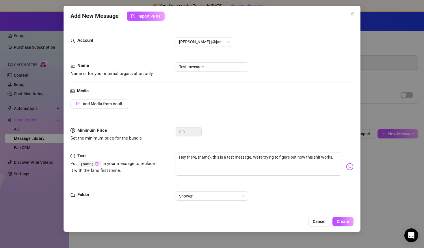
click at [320, 189] on div "Text Put {name} in your message to replace it with the fan's first name. Hey th…" at bounding box center [211, 172] width 283 height 39
click at [152, 16] on span "Import PPVs" at bounding box center [148, 16] width 23 height 5
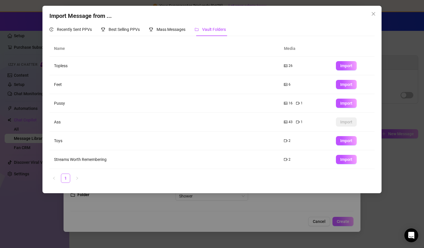
click at [206, 63] on td "Topless" at bounding box center [164, 66] width 230 height 19
click at [337, 67] on button "Import" at bounding box center [346, 65] width 21 height 9
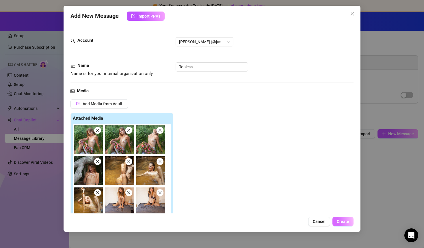
click at [348, 220] on span "Create" at bounding box center [342, 221] width 12 height 5
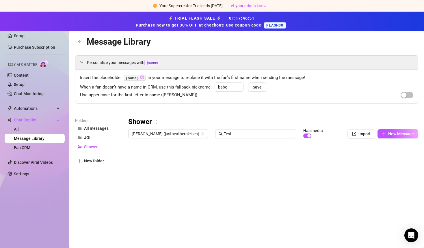
click at [145, 186] on div "Shower Heather (justheathernielsen) Test Has media Import New Message Title Tex…" at bounding box center [273, 212] width 290 height 190
click at [91, 145] on span "Shower" at bounding box center [91, 147] width 14 height 5
click at [95, 149] on button "Shower" at bounding box center [98, 146] width 46 height 9
click at [226, 165] on div "Shower Heather (justheathernielsen) Test Has media Import New Message Title Tex…" at bounding box center [273, 212] width 290 height 190
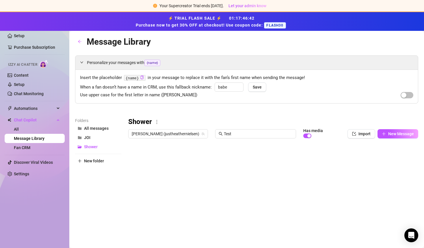
click at [399, 162] on div "Shower Heather (justheathernielsen) Test Has media Import New Message Title Tex…" at bounding box center [273, 212] width 290 height 190
click at [267, 111] on div "Personalize your messages with {name} Insert the placeholder {name} in your mes…" at bounding box center [246, 181] width 343 height 252
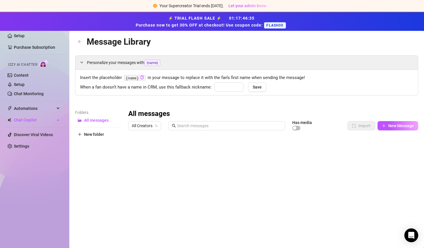
type input "babe"
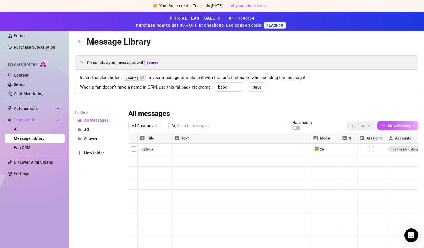
click at [92, 186] on div "Folders All messages JOI Shower New folder" at bounding box center [98, 185] width 46 height 152
click at [279, 151] on div at bounding box center [273, 197] width 290 height 129
click at [156, 150] on div at bounding box center [273, 197] width 290 height 129
click at [133, 149] on div at bounding box center [273, 197] width 290 height 129
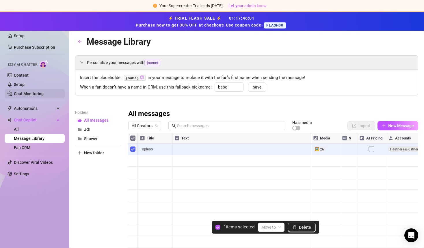
click at [42, 93] on link "Chat Monitoring" at bounding box center [29, 93] width 30 height 5
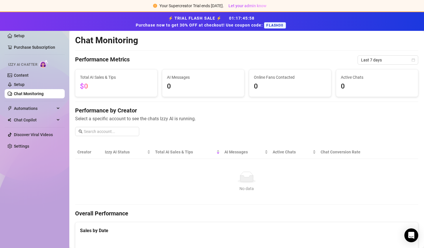
click at [72, 124] on main "Chat Monitoring Performance Metrics Last 7 days Total AI Sales & Tips $0 AI Mes…" at bounding box center [246, 248] width 354 height 435
click at [25, 87] on link "Setup" at bounding box center [19, 84] width 11 height 5
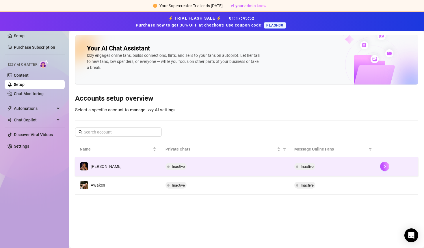
click at [181, 165] on span "Inactive" at bounding box center [178, 166] width 13 height 4
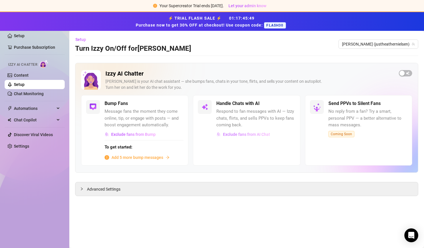
click at [252, 135] on span "Exclude fans from AI Chat" at bounding box center [246, 134] width 47 height 5
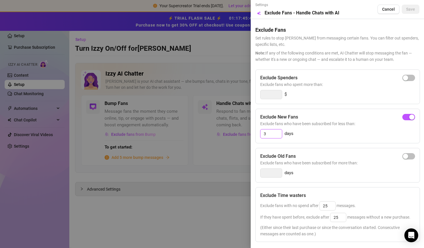
drag, startPoint x: 270, startPoint y: 134, endPoint x: 262, endPoint y: 133, distance: 8.4
click at [262, 133] on input "3" at bounding box center [270, 134] width 21 height 9
type input "14"
click at [256, 142] on div "Exclude New Fans Exclude fans who have been subscribed for less than: 14 days" at bounding box center [337, 126] width 164 height 35
drag, startPoint x: 329, startPoint y: 205, endPoint x: 320, endPoint y: 205, distance: 9.5
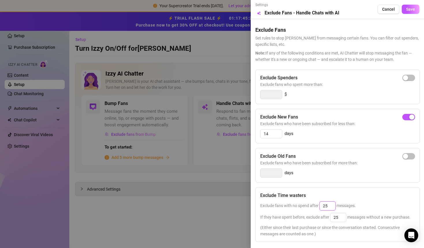
click at [320, 205] on input "25" at bounding box center [327, 206] width 16 height 9
click at [255, 67] on div "Exclude Fans Set rules to stop [PERSON_NAME] from messaging certain fans. You c…" at bounding box center [337, 157] width 164 height 276
click at [388, 10] on span "Cancel" at bounding box center [388, 9] width 13 height 5
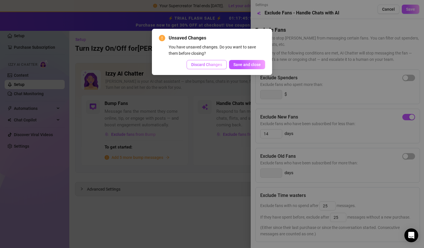
click at [212, 64] on span "Discard Changes" at bounding box center [206, 64] width 31 height 5
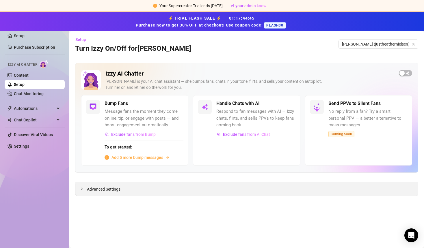
click at [103, 184] on div "Advanced Settings" at bounding box center [246, 189] width 342 height 14
click at [83, 189] on icon "collapsed" at bounding box center [81, 188] width 3 height 3
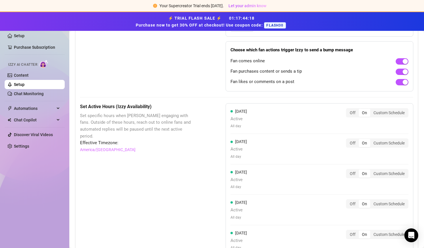
scroll to position [415, 0]
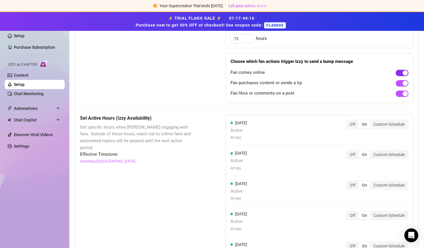
click at [400, 74] on span "button" at bounding box center [401, 73] width 13 height 6
click at [216, 139] on div "Set Active Hours (Izzy Availability) Set specific hours when Izzy engaging with…" at bounding box center [246, 244] width 333 height 259
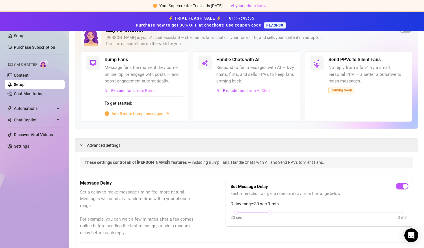
scroll to position [32, 0]
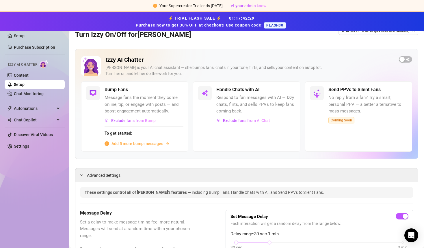
scroll to position [0, 0]
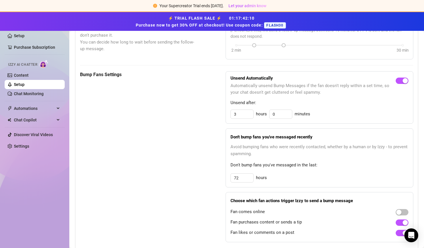
scroll to position [277, 0]
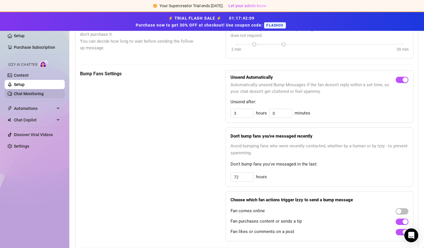
click at [33, 93] on link "Chat Monitoring" at bounding box center [29, 93] width 30 height 5
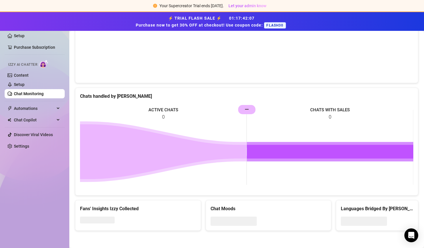
scroll to position [218, 0]
click at [154, 141] on icon at bounding box center [163, 151] width 166 height 55
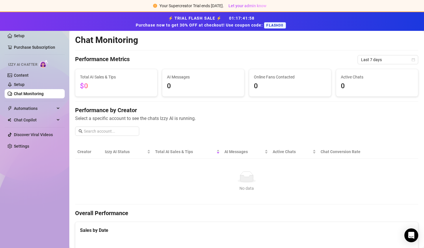
scroll to position [0, 0]
click at [107, 132] on input "text" at bounding box center [110, 131] width 52 height 6
type input "[PERSON_NAME].knows"
click at [21, 74] on link "Content" at bounding box center [21, 75] width 15 height 5
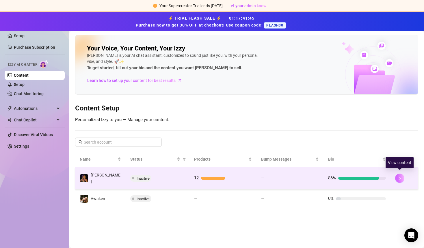
click at [402, 177] on button "button" at bounding box center [399, 178] width 9 height 9
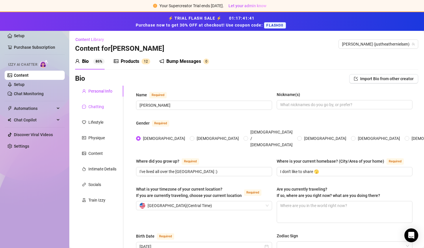
click at [97, 106] on div "Chatting" at bounding box center [96, 107] width 16 height 6
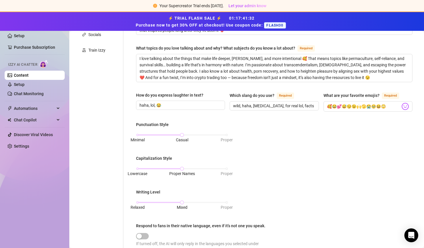
scroll to position [162, 0]
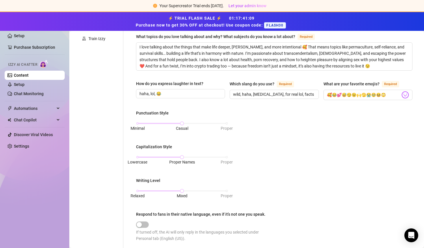
click at [98, 162] on div "Personal Info Chatting Lifestyle Physique Content Intimate Details Socials Trai…" at bounding box center [99, 139] width 48 height 431
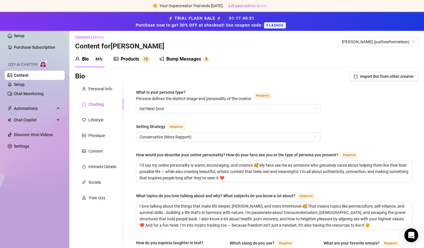
scroll to position [0, 0]
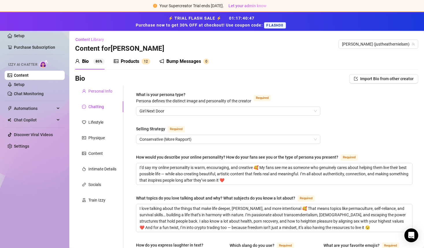
click at [102, 91] on div "Personal Info" at bounding box center [100, 91] width 24 height 6
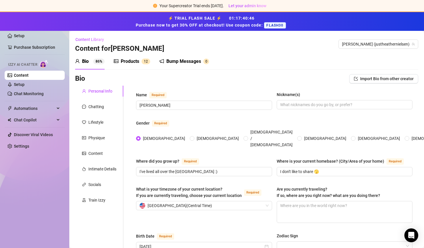
click at [131, 56] on div "Products 1 2" at bounding box center [132, 61] width 36 height 16
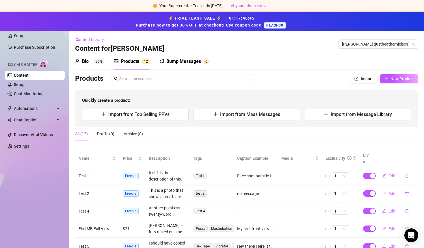
click at [131, 59] on div "Products" at bounding box center [130, 61] width 18 height 7
click at [139, 99] on span "Quickly create a product:" at bounding box center [246, 100] width 329 height 7
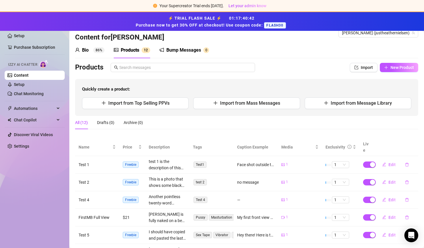
scroll to position [12, 0]
click at [346, 104] on span "Import from Message Library" at bounding box center [360, 102] width 61 height 5
type textarea "Type your message here..."
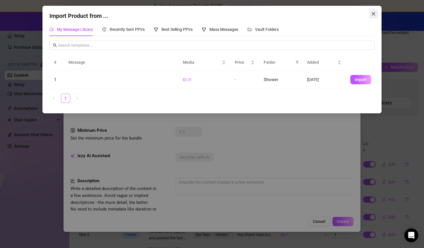
click at [373, 13] on icon "close" at bounding box center [373, 14] width 5 height 5
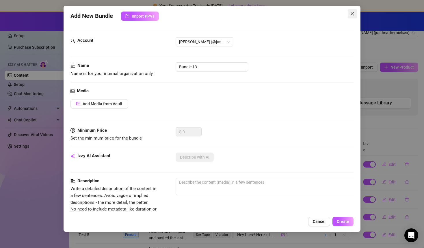
click at [352, 12] on icon "close" at bounding box center [352, 14] width 5 height 5
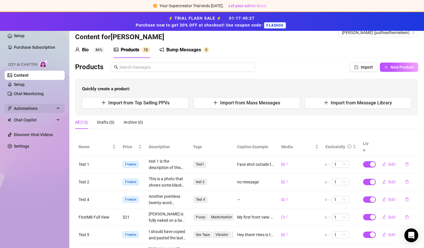
click at [44, 108] on span "Automations" at bounding box center [34, 108] width 41 height 9
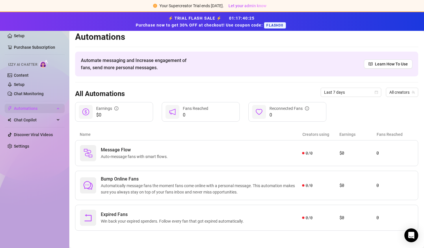
scroll to position [3, 0]
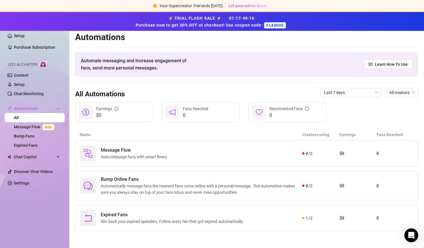
click at [71, 179] on main "Automations Automate messaging and Increase engagement of fans, send more perso…" at bounding box center [246, 138] width 354 height 221
click at [34, 160] on span "Chat Copilot" at bounding box center [34, 156] width 41 height 9
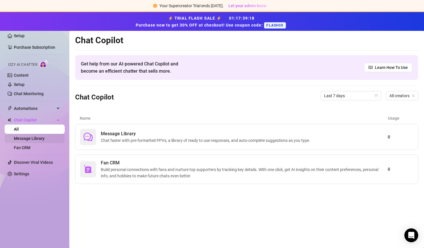
click at [37, 140] on link "Message Library" at bounding box center [29, 138] width 31 height 5
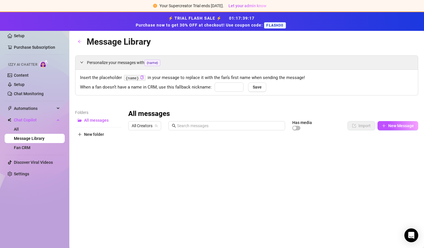
type input "babe"
click at [186, 151] on div at bounding box center [273, 197] width 290 height 129
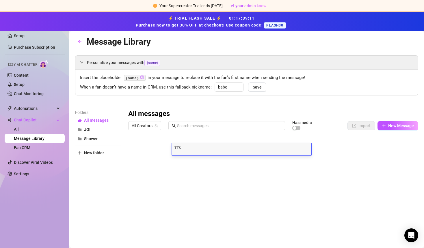
type textarea "TEST"
click at [79, 173] on div "Folders All messages JOI Shower New folder" at bounding box center [98, 185] width 46 height 152
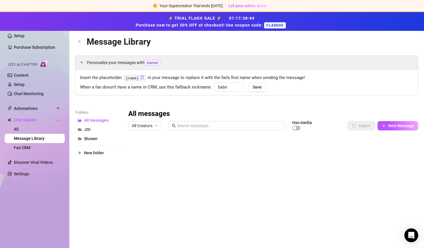
click at [85, 173] on div "Folders All messages JOI Shower New folder" at bounding box center [98, 185] width 46 height 152
click at [112, 104] on div "Personalize your messages with {name} Insert the placeholder {name} in your mes…" at bounding box center [246, 158] width 343 height 206
click at [30, 149] on link "Fan CRM" at bounding box center [22, 147] width 16 height 5
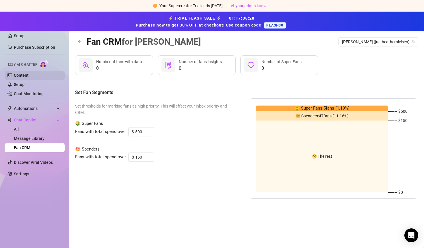
click at [29, 73] on link "Content" at bounding box center [21, 75] width 15 height 5
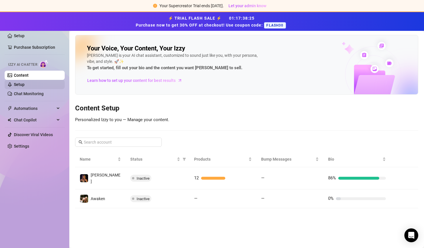
click at [25, 86] on link "Setup" at bounding box center [19, 84] width 11 height 5
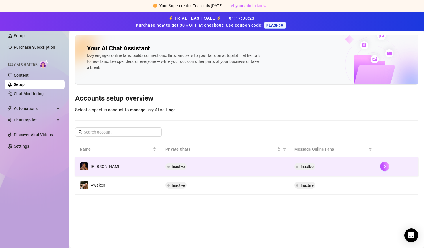
click at [128, 164] on td "[PERSON_NAME]" at bounding box center [118, 166] width 86 height 19
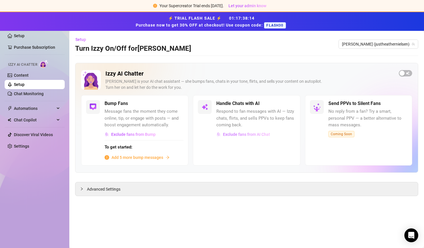
click at [254, 134] on span "Exclude fans from AI Chat" at bounding box center [246, 134] width 47 height 5
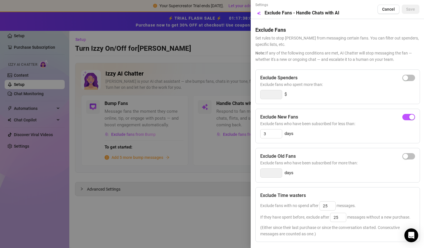
click at [340, 176] on div "days" at bounding box center [337, 172] width 155 height 9
click at [350, 171] on div "days" at bounding box center [337, 172] width 155 height 9
click at [336, 190] on div "Exclude Time wasters Exclude fans with no spend after 25 messages. If they have…" at bounding box center [337, 214] width 164 height 55
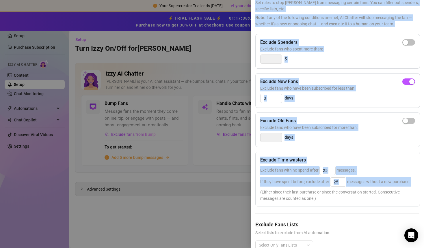
scroll to position [49, 0]
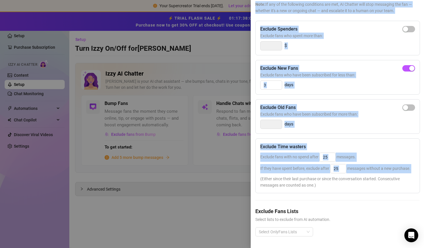
drag, startPoint x: 314, startPoint y: 224, endPoint x: 313, endPoint y: 252, distance: 28.3
click at [313, 248] on html "Your Supercreator Trial ends [DATE]. Let your admin know ⚡ TRIAL FLASH SALE ⚡ 0…" at bounding box center [212, 124] width 424 height 248
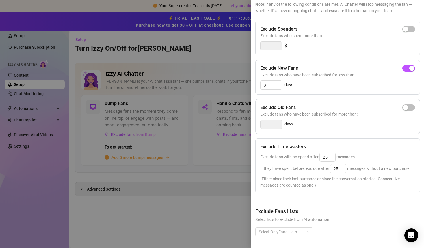
click at [317, 207] on div "Exclude Spenders Exclude fans who spent more than: $ Exclude New Fans Exclude f…" at bounding box center [337, 133] width 164 height 225
click at [306, 233] on div "Select OnlyFans Lists" at bounding box center [284, 231] width 58 height 9
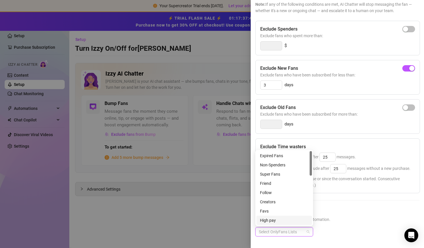
click at [289, 221] on div "High pay" at bounding box center [284, 220] width 48 height 6
click at [278, 212] on div "Favs" at bounding box center [284, 211] width 48 height 6
click at [277, 195] on div "Follow" at bounding box center [284, 193] width 48 height 6
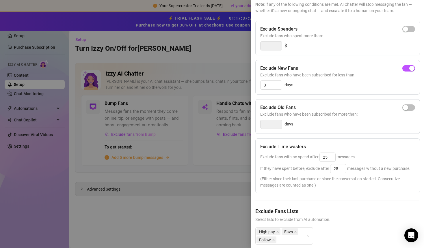
click at [201, 208] on div at bounding box center [212, 124] width 424 height 248
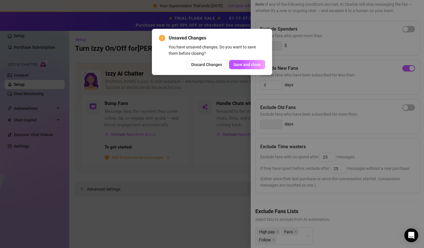
click at [210, 65] on span "Discard Changes" at bounding box center [206, 64] width 31 height 5
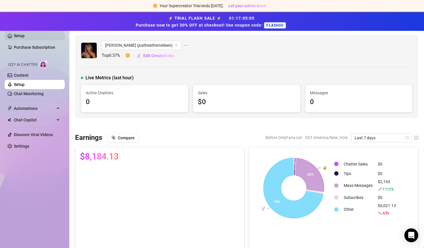
click at [19, 36] on link "Setup" at bounding box center [19, 35] width 11 height 5
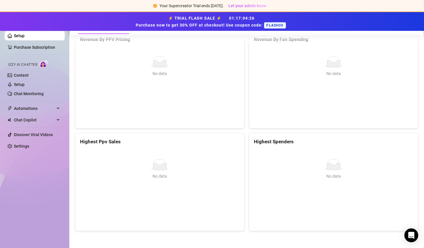
scroll to position [814, 0]
click at [34, 109] on span "Automations" at bounding box center [34, 108] width 41 height 9
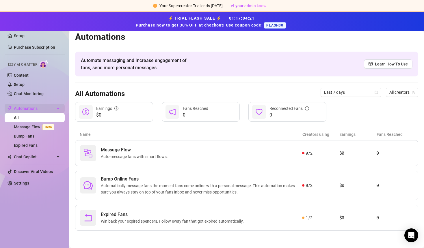
scroll to position [3, 0]
click at [29, 136] on link "Bump Fans" at bounding box center [24, 136] width 20 height 5
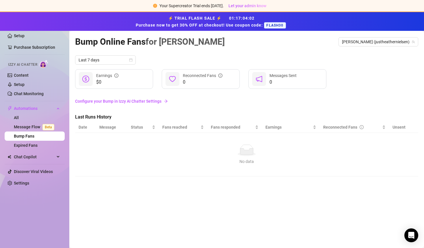
click at [124, 101] on link "Configure your Bump in Izzy AI Chatter Settings" at bounding box center [246, 101] width 343 height 6
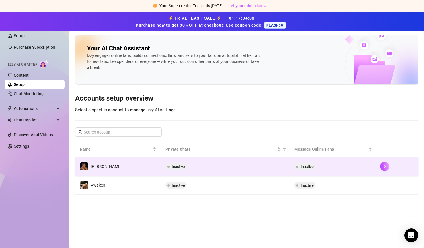
click at [122, 169] on td "[PERSON_NAME]" at bounding box center [118, 166] width 86 height 19
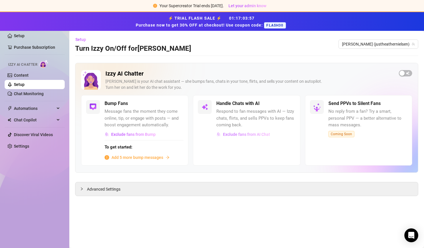
click at [232, 135] on span "Exclude fans from AI Chat" at bounding box center [246, 134] width 47 height 5
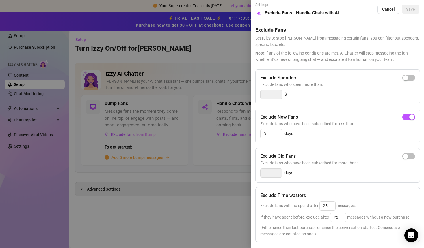
click at [301, 47] on span "Set rules to stop [PERSON_NAME] from messaging certain fans. You can filter out…" at bounding box center [337, 41] width 164 height 13
click at [299, 44] on span "Set rules to stop [PERSON_NAME] from messaging certain fans. You can filter out…" at bounding box center [337, 41] width 164 height 13
click at [306, 45] on span "Set rules to stop [PERSON_NAME] from messaging certain fans. You can filter out…" at bounding box center [337, 41] width 164 height 13
click at [307, 48] on div "Exclude Fans Set rules to stop [PERSON_NAME] from messaging certain fans. You c…" at bounding box center [337, 41] width 164 height 44
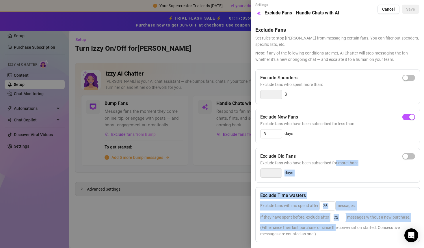
drag, startPoint x: 335, startPoint y: 162, endPoint x: 336, endPoint y: 226, distance: 63.5
click at [336, 226] on div "Exclude Spenders Exclude fans who spent more than: $ Exclude New Fans Exclude f…" at bounding box center [337, 182] width 164 height 225
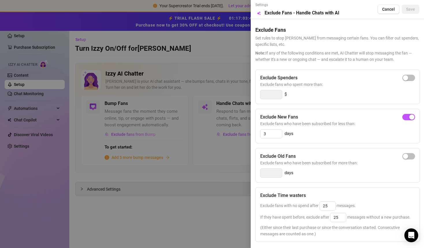
click at [385, 232] on span "(Either since their last purchase or since the conversation started. Consecutiv…" at bounding box center [337, 230] width 155 height 13
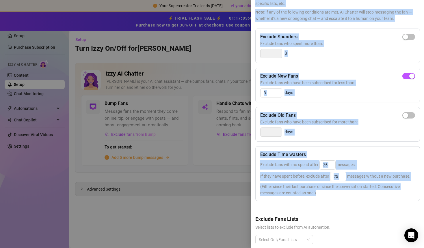
scroll to position [49, 0]
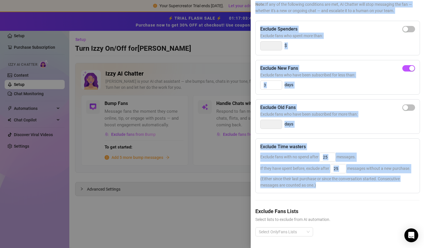
drag, startPoint x: 385, startPoint y: 232, endPoint x: 389, endPoint y: 239, distance: 8.3
click at [389, 239] on div "Exclude Spenders Exclude fans who spent more than: $ Exclude New Fans Exclude f…" at bounding box center [337, 133] width 164 height 225
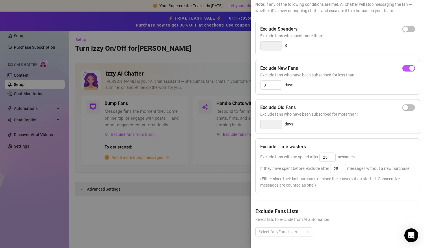
click at [357, 203] on div "Exclude Spenders Exclude fans who spent more than: $ Exclude New Fans Exclude f…" at bounding box center [337, 133] width 164 height 225
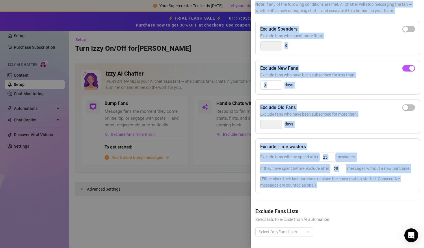
drag, startPoint x: 346, startPoint y: 203, endPoint x: 347, endPoint y: 247, distance: 43.6
click at [347, 247] on div "Settings Preview Exclude Fans - Handle Chats with AI Cancel Save Exclude Fans S…" at bounding box center [336, 124] width 173 height 248
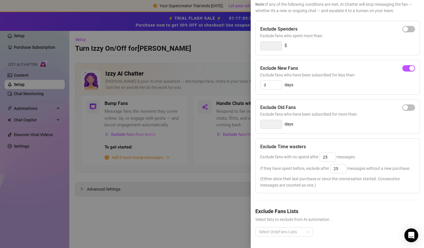
click at [333, 205] on div "Exclude Spenders Exclude fans who spent more than: $ Exclude New Fans Exclude f…" at bounding box center [337, 133] width 164 height 225
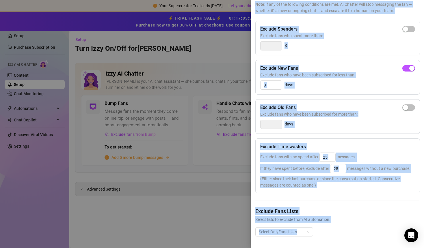
drag, startPoint x: 317, startPoint y: 231, endPoint x: 318, endPoint y: 248, distance: 17.9
click at [318, 248] on html "Your Supercreator Trial ends [DATE]. Let your admin know ⚡ TRIAL FLASH SALE ⚡ 0…" at bounding box center [212, 124] width 424 height 248
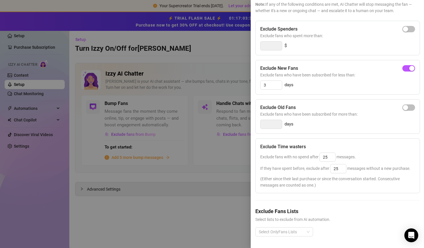
click at [381, 225] on div "Exclude Fans Lists Select lists to exclude from AI automation. Select OnlyFans …" at bounding box center [337, 226] width 164 height 38
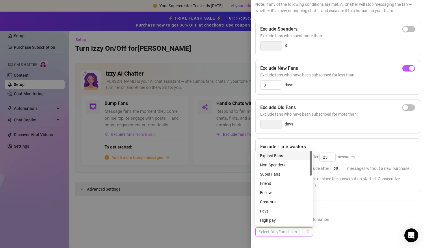
click at [306, 234] on div "Select OnlyFans Lists" at bounding box center [284, 231] width 58 height 9
click at [351, 227] on div "Exclude Fans Lists Select lists to exclude from AI automation. Select OnlyFans …" at bounding box center [337, 226] width 164 height 38
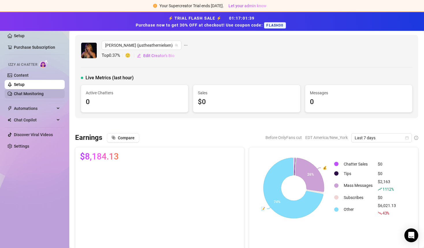
click at [36, 95] on link "Chat Monitoring" at bounding box center [29, 93] width 30 height 5
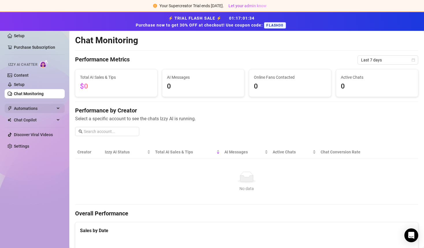
click at [37, 108] on span "Automations" at bounding box center [34, 108] width 41 height 9
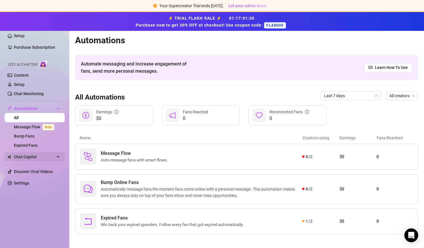
click at [35, 158] on span "Chat Copilot" at bounding box center [34, 156] width 41 height 9
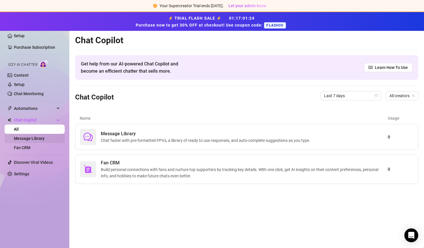
click at [37, 137] on link "Message Library" at bounding box center [29, 138] width 31 height 5
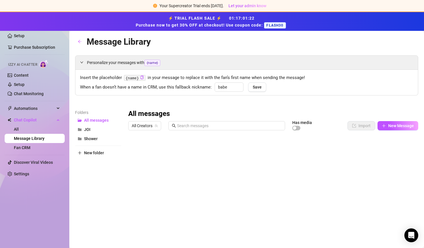
click at [134, 150] on div at bounding box center [273, 197] width 290 height 129
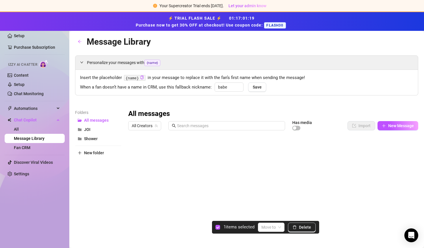
click at [83, 188] on div "Folders All messages JOI Shower New folder" at bounding box center [98, 185] width 46 height 152
click at [30, 147] on link "Fan CRM" at bounding box center [22, 147] width 16 height 5
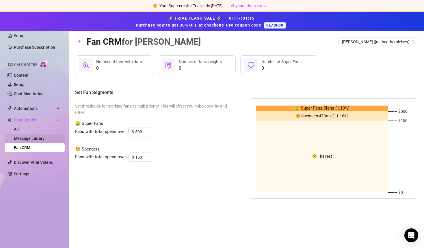
click at [38, 138] on link "Message Library" at bounding box center [29, 138] width 31 height 5
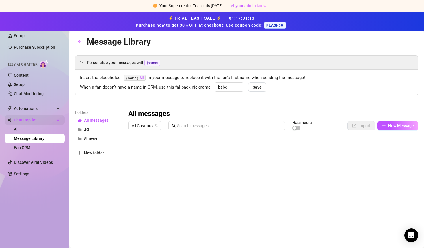
click at [29, 118] on span "Chat Copilot" at bounding box center [34, 119] width 41 height 9
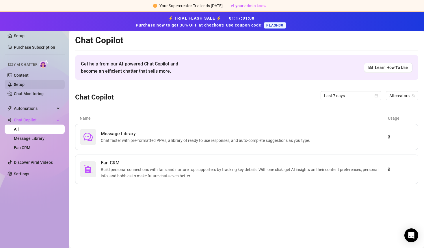
click at [21, 84] on link "Setup" at bounding box center [19, 84] width 11 height 5
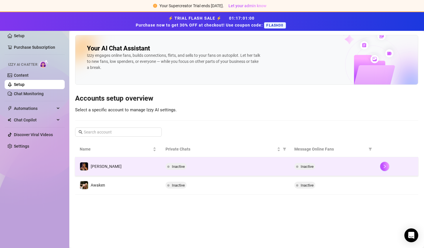
click at [117, 172] on td "[PERSON_NAME]" at bounding box center [118, 166] width 86 height 19
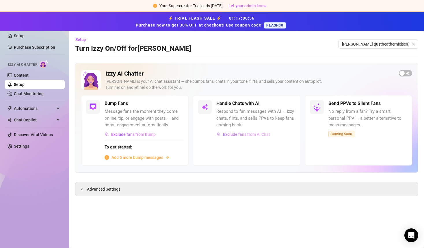
click at [253, 135] on span "Exclude fans from AI Chat" at bounding box center [246, 134] width 47 height 5
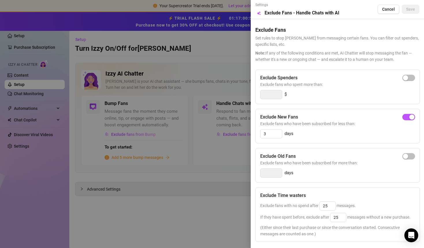
click at [421, 205] on div "Settings Preview Exclude Fans - Handle Chats with AI Cancel Save Exclude Fans S…" at bounding box center [336, 124] width 173 height 248
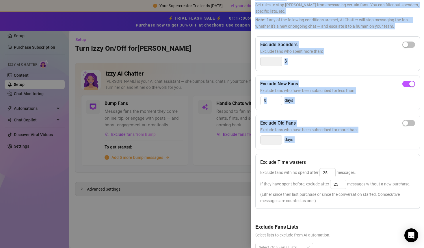
scroll to position [49, 0]
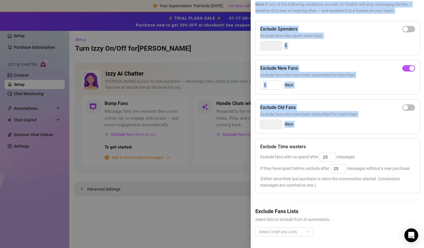
drag, startPoint x: 289, startPoint y: 186, endPoint x: 295, endPoint y: 254, distance: 68.6
click at [295, 248] on html "Your Supercreator Trial ends [DATE]. Let your admin know ⚡ TRIAL FLASH SALE ⚡ 0…" at bounding box center [212, 124] width 424 height 248
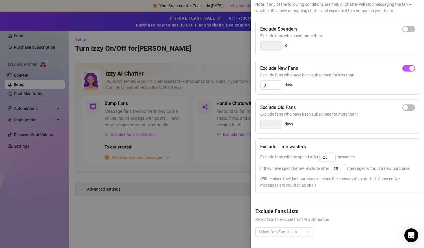
click at [297, 204] on div "Exclude Spenders Exclude fans who spent more than: $ Exclude New Fans Exclude f…" at bounding box center [337, 133] width 164 height 225
click at [317, 202] on div "Exclude Spenders Exclude fans who spent more than: $ Exclude New Fans Exclude f…" at bounding box center [337, 133] width 164 height 225
click at [254, 137] on div "Settings Preview Exclude Fans - Handle Chats with AI Cancel Save Exclude Fans S…" at bounding box center [336, 124] width 173 height 248
click at [260, 59] on div "Exclude Spenders Exclude fans who spent more than: $ Exclude New Fans Exclude f…" at bounding box center [337, 133] width 164 height 225
click at [252, 58] on div "Settings Preview Exclude Fans - Handle Chats with AI Cancel Save Exclude Fans S…" at bounding box center [336, 124] width 173 height 248
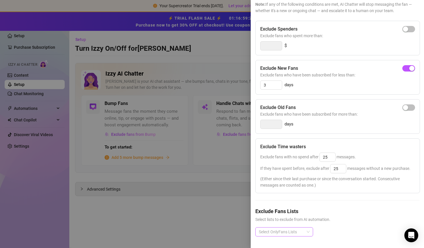
click at [307, 230] on div "Select OnlyFans Lists" at bounding box center [284, 231] width 58 height 9
click at [254, 135] on div "Settings Preview Exclude Fans - Handle Chats with AI Cancel Save Exclude Fans S…" at bounding box center [336, 124] width 173 height 248
click at [171, 219] on div at bounding box center [212, 124] width 424 height 248
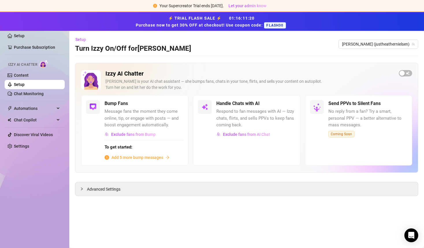
click at [25, 83] on link "Setup" at bounding box center [19, 84] width 11 height 5
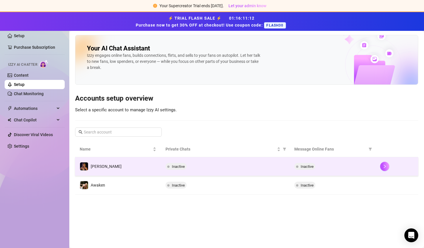
click at [110, 168] on td "[PERSON_NAME]" at bounding box center [118, 166] width 86 height 19
